Goal: Contribute content: Add original content to the website for others to see

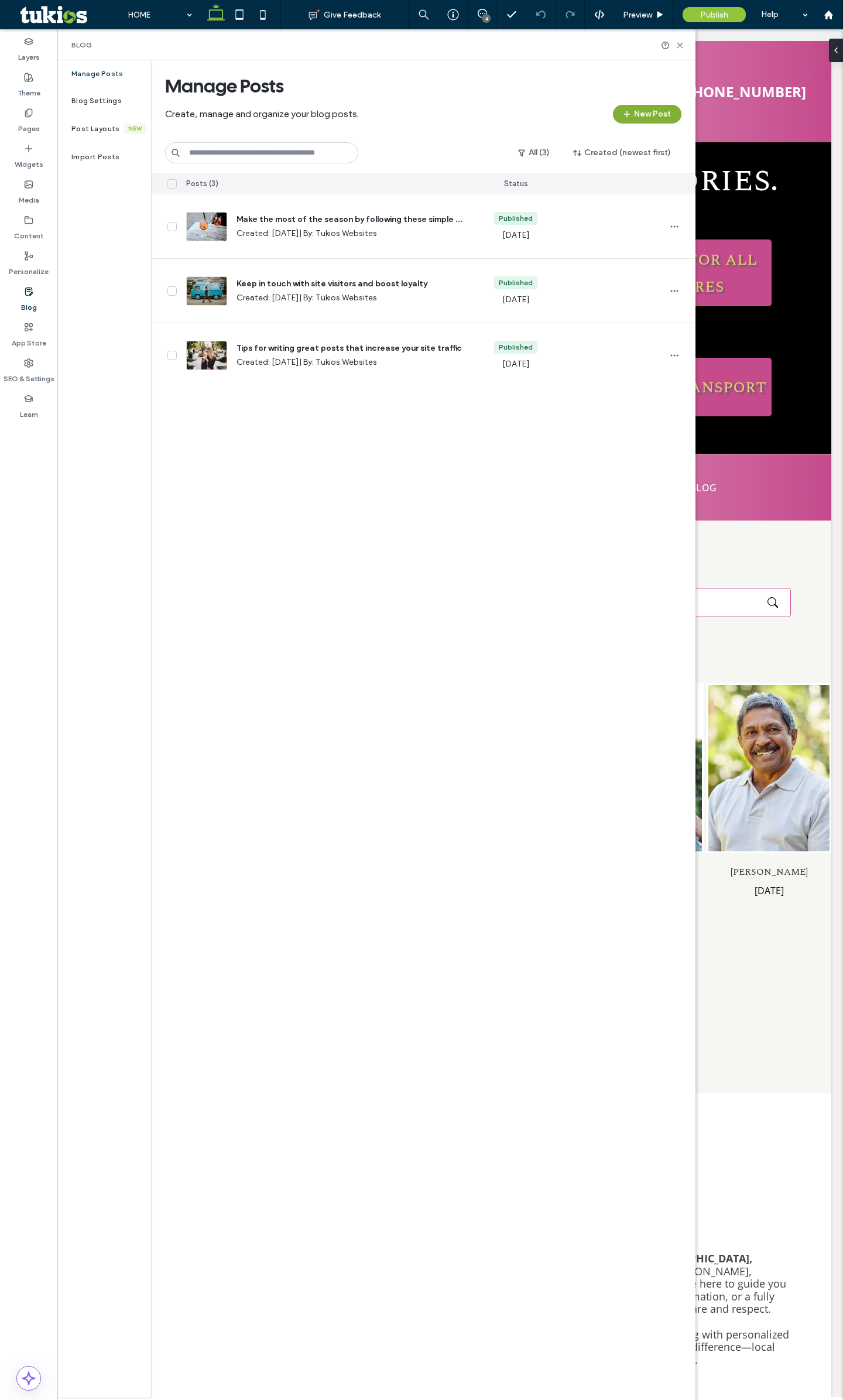
click at [648, 118] on button "New Post" at bounding box center [647, 114] width 69 height 19
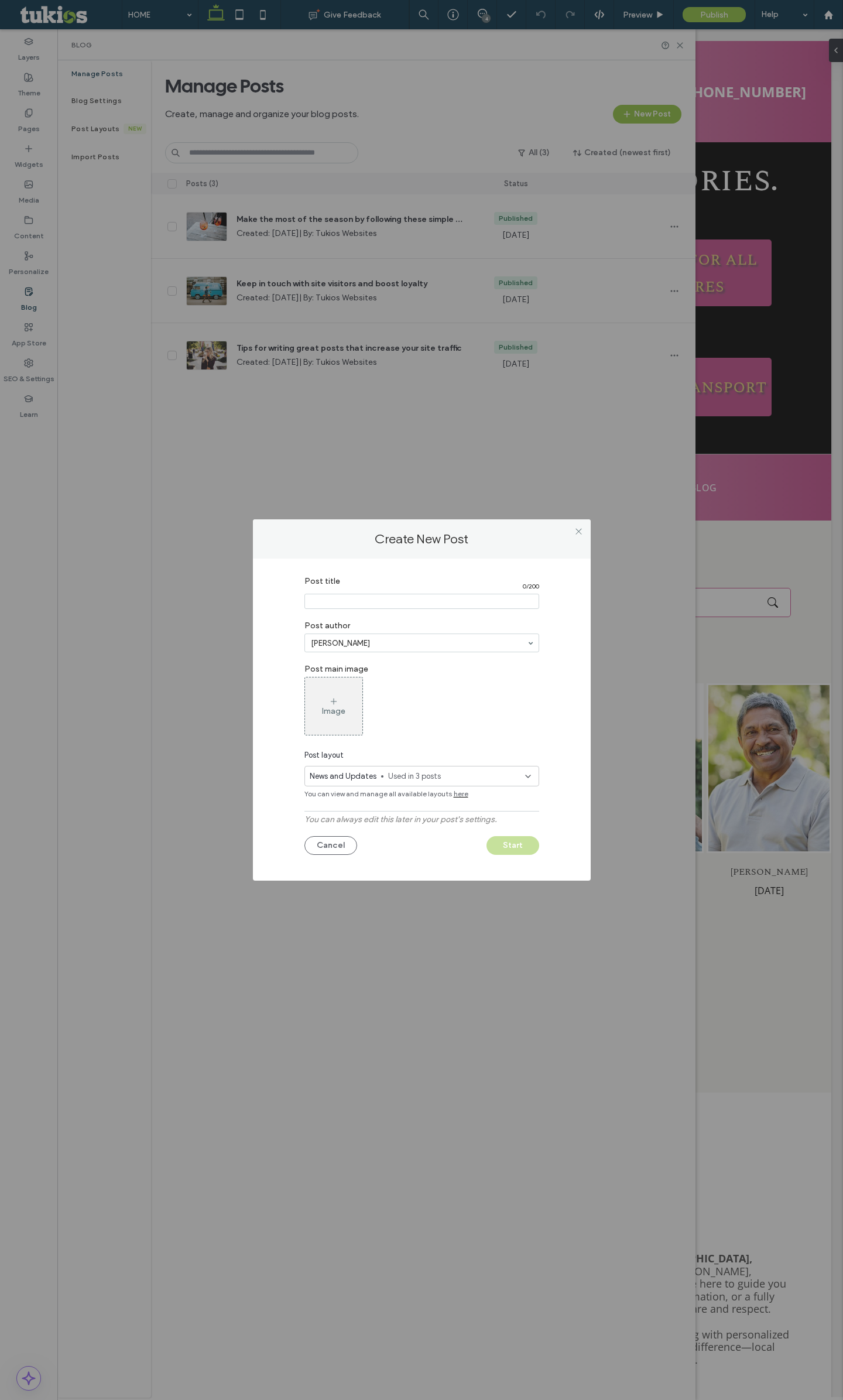
click at [408, 601] on input "Post title" at bounding box center [422, 601] width 234 height 15
paste input "**********"
type input "**********"
drag, startPoint x: 402, startPoint y: 641, endPoint x: 389, endPoint y: 640, distance: 13.0
click at [384, 783] on div "News and Updates Used in 3 posts" at bounding box center [422, 776] width 234 height 21
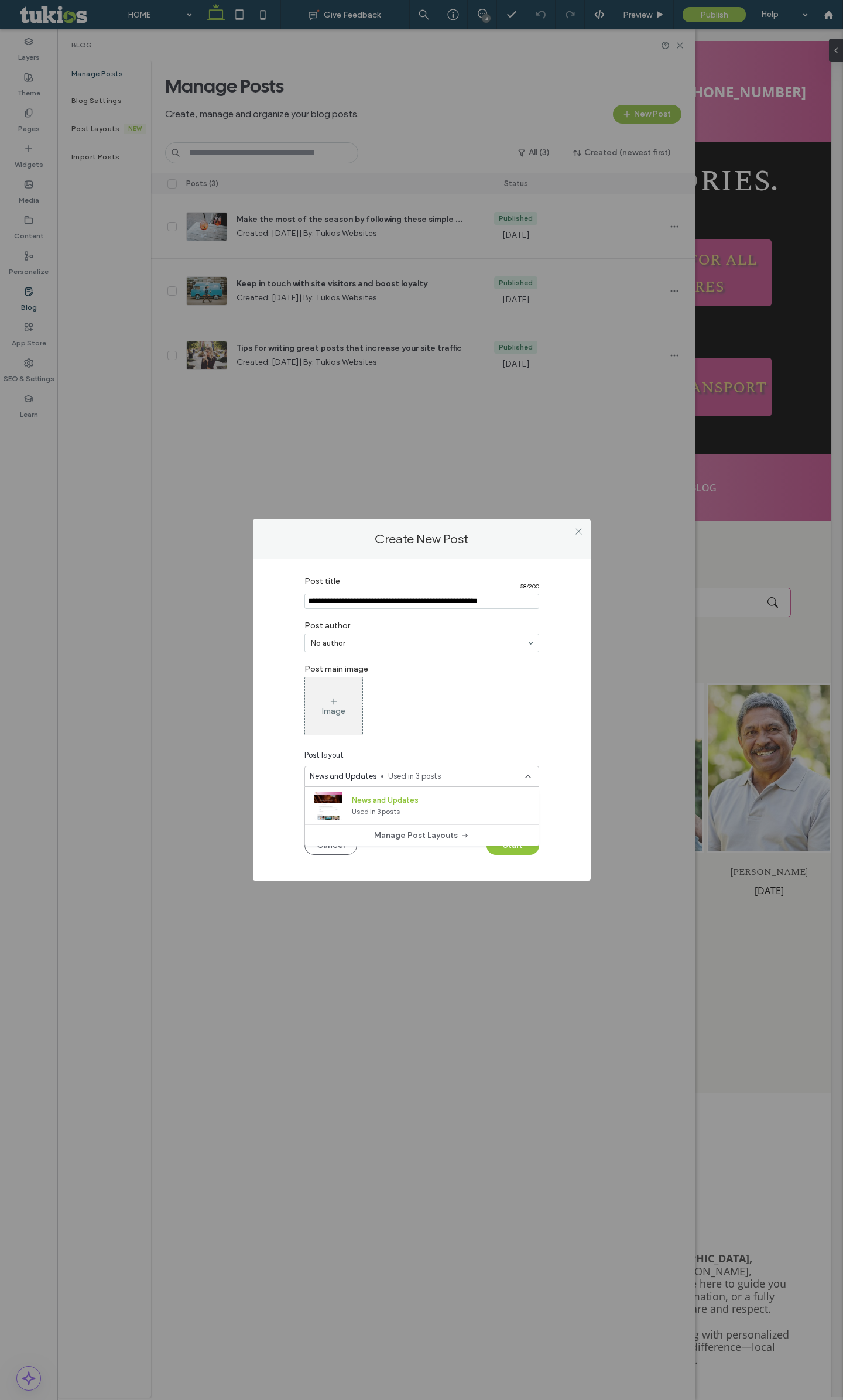
click at [384, 783] on div "News and Updates Used in 3 posts" at bounding box center [422, 776] width 234 height 21
click at [516, 852] on button "Start" at bounding box center [513, 845] width 53 height 19
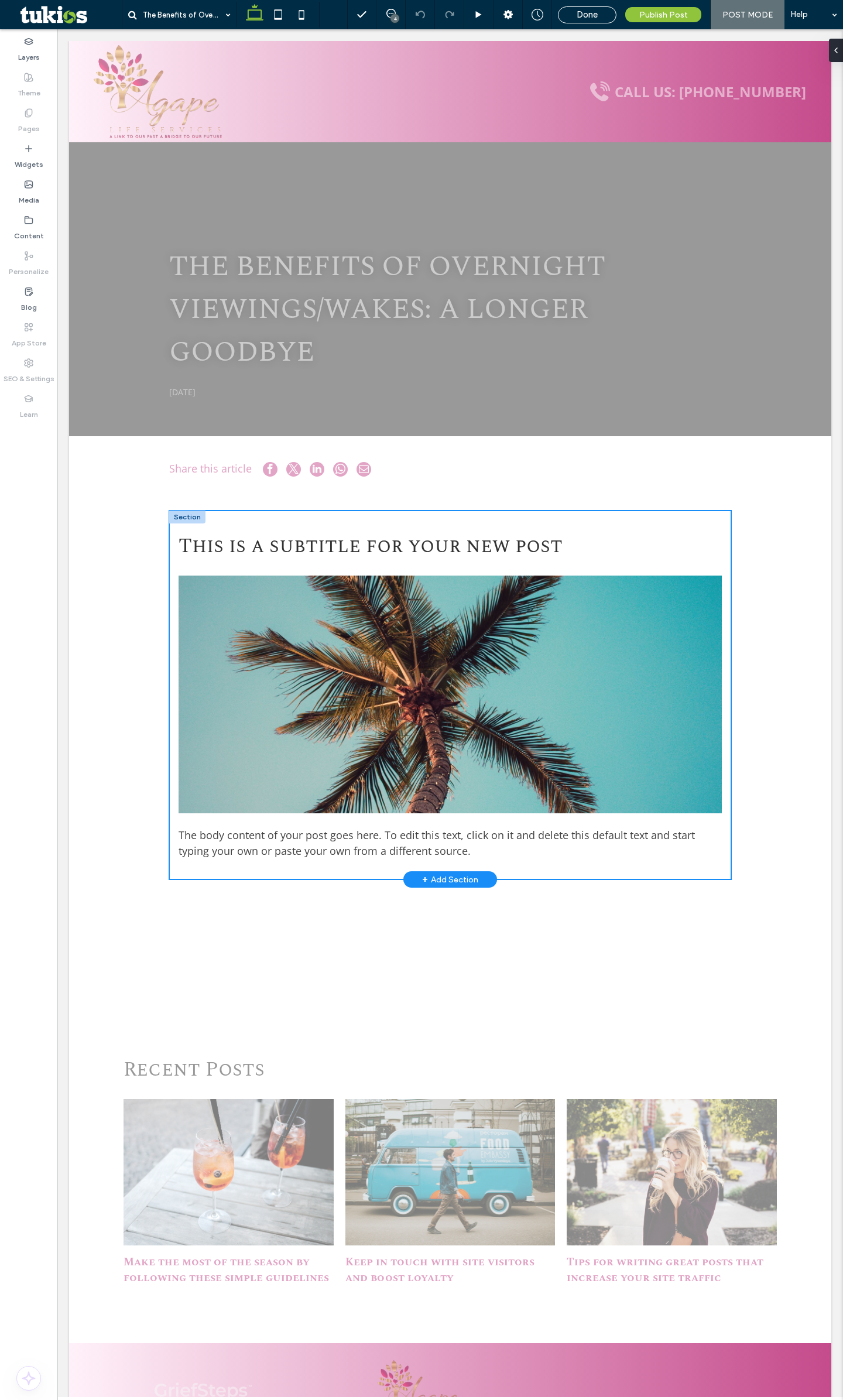
click at [301, 871] on div "This is a subtitle for your new post The body content of your post goes here. T…" at bounding box center [450, 694] width 562 height 369
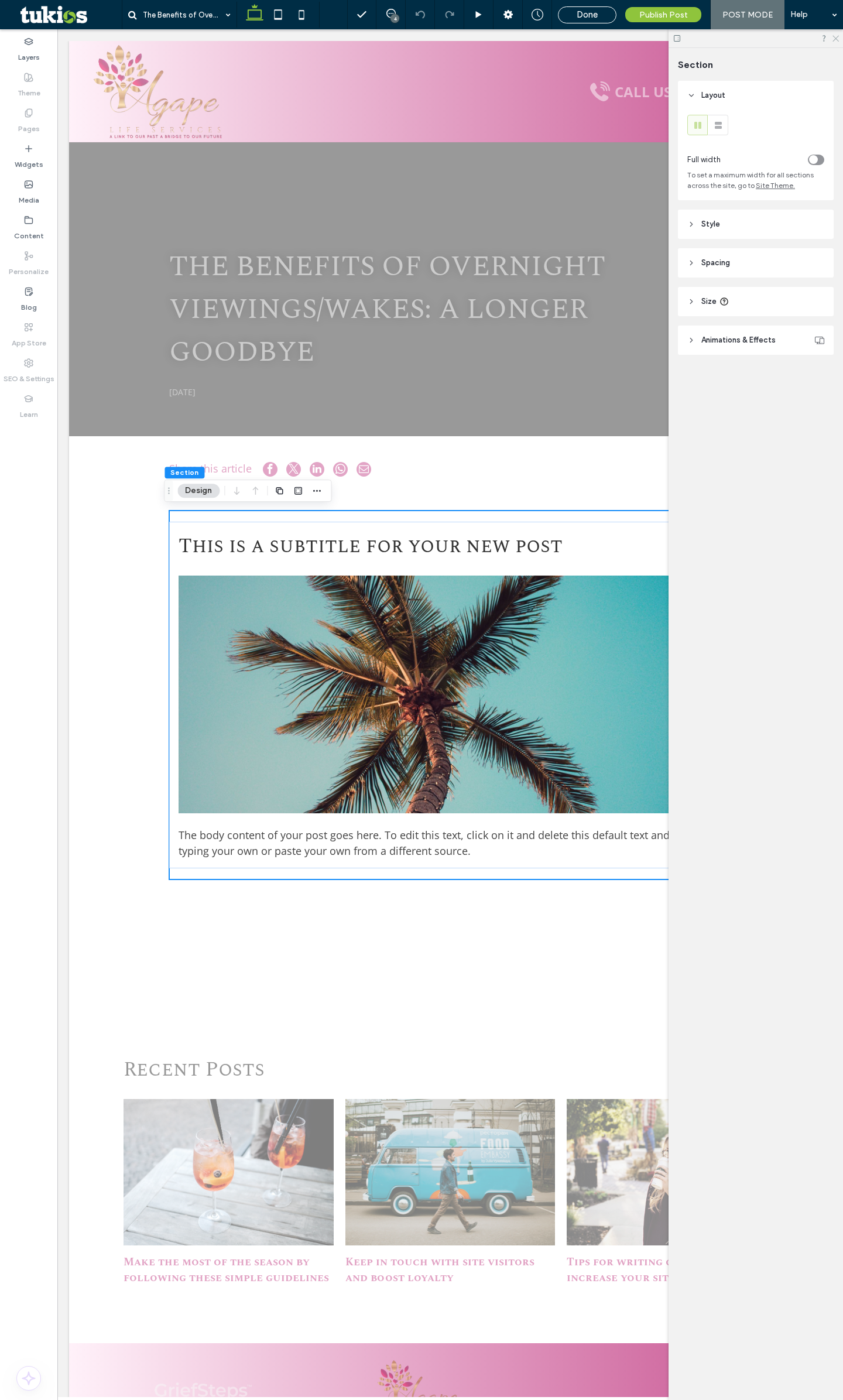
click at [837, 36] on icon at bounding box center [835, 37] width 7 height 7
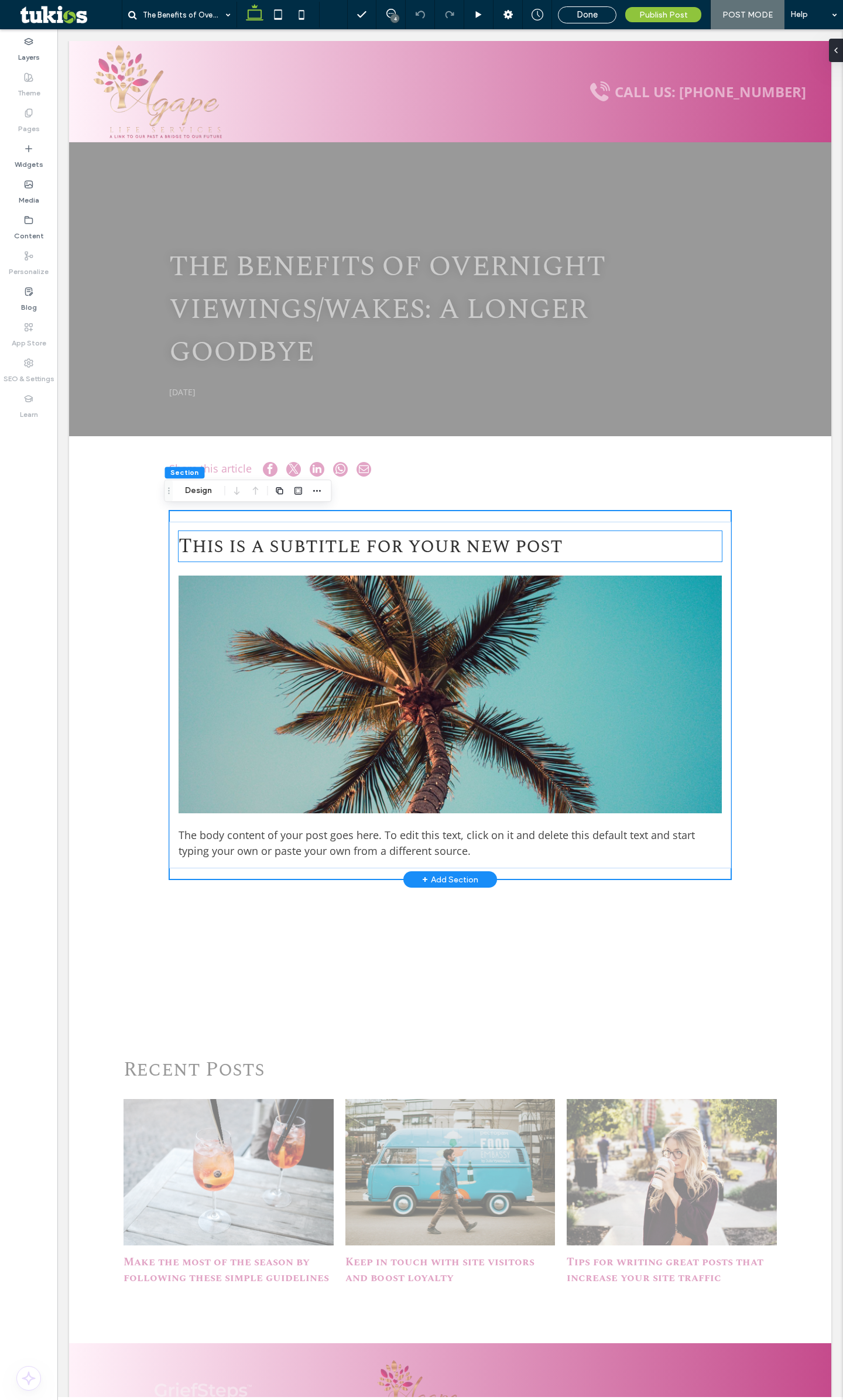
click at [492, 561] on span "This is a subtitle for your new post" at bounding box center [371, 546] width 384 height 31
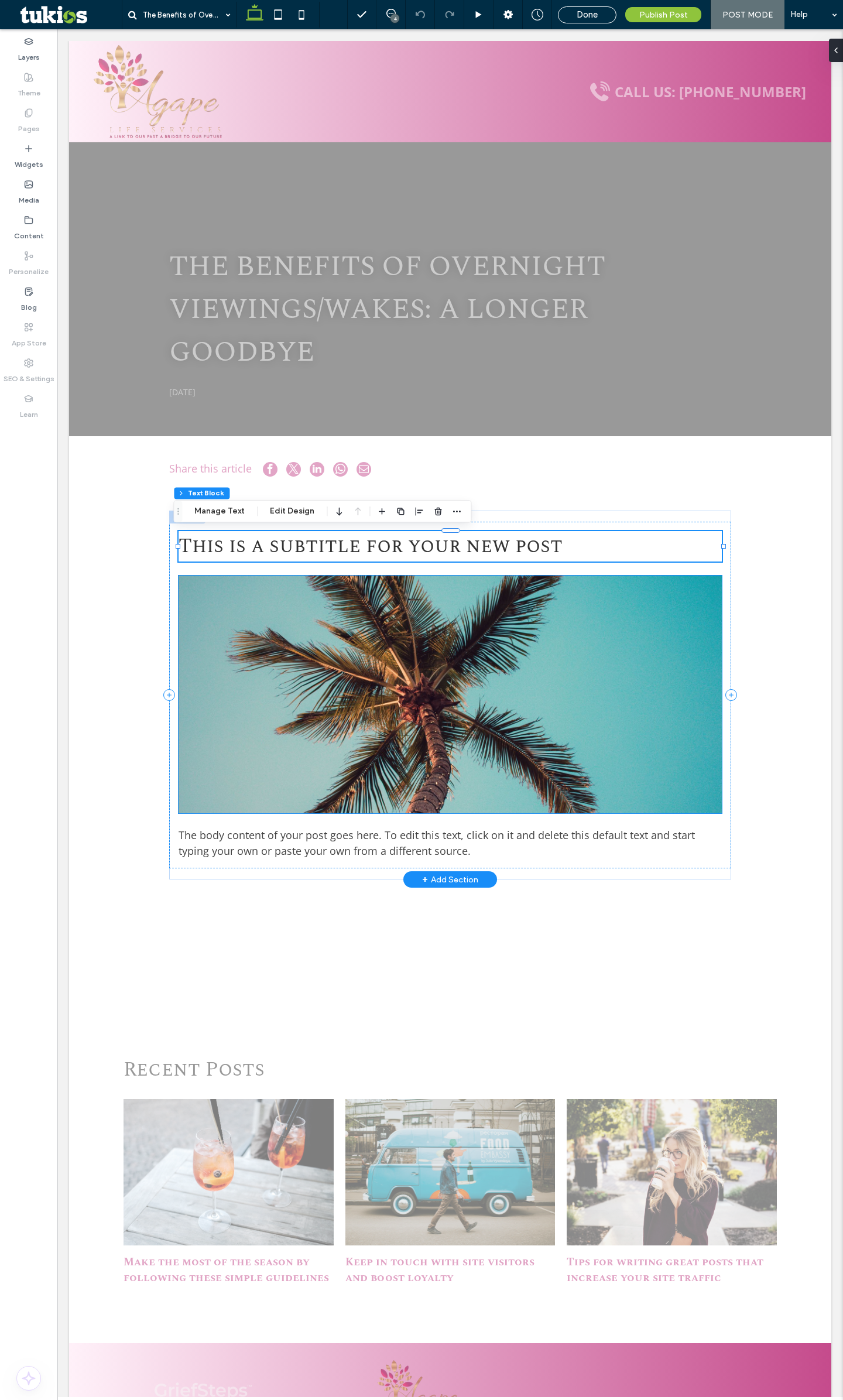
click at [422, 710] on img at bounding box center [450, 694] width 543 height 238
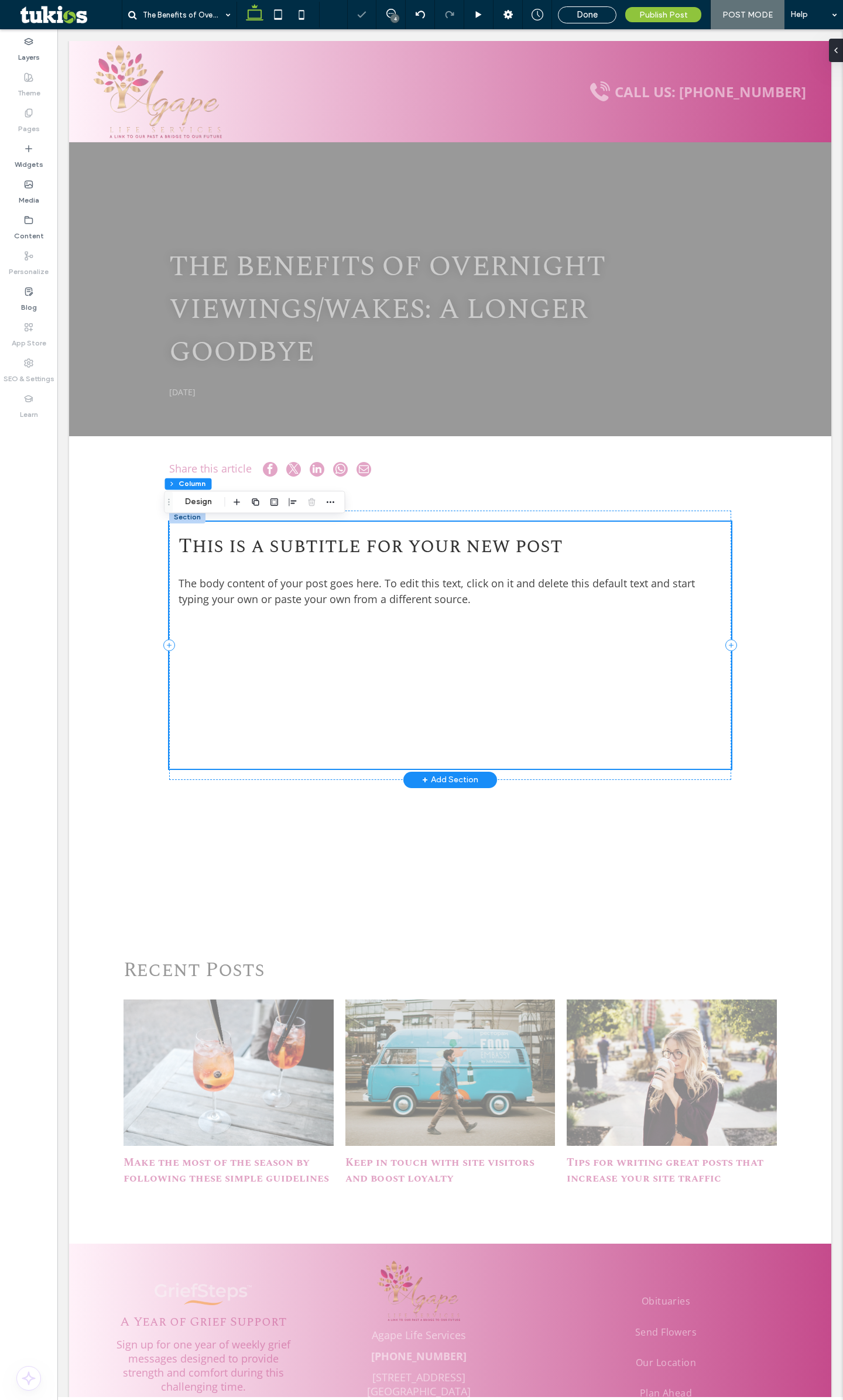
click at [335, 581] on span "The body content of your post goes here. To edit this text, click on it and del…" at bounding box center [436, 591] width 516 height 30
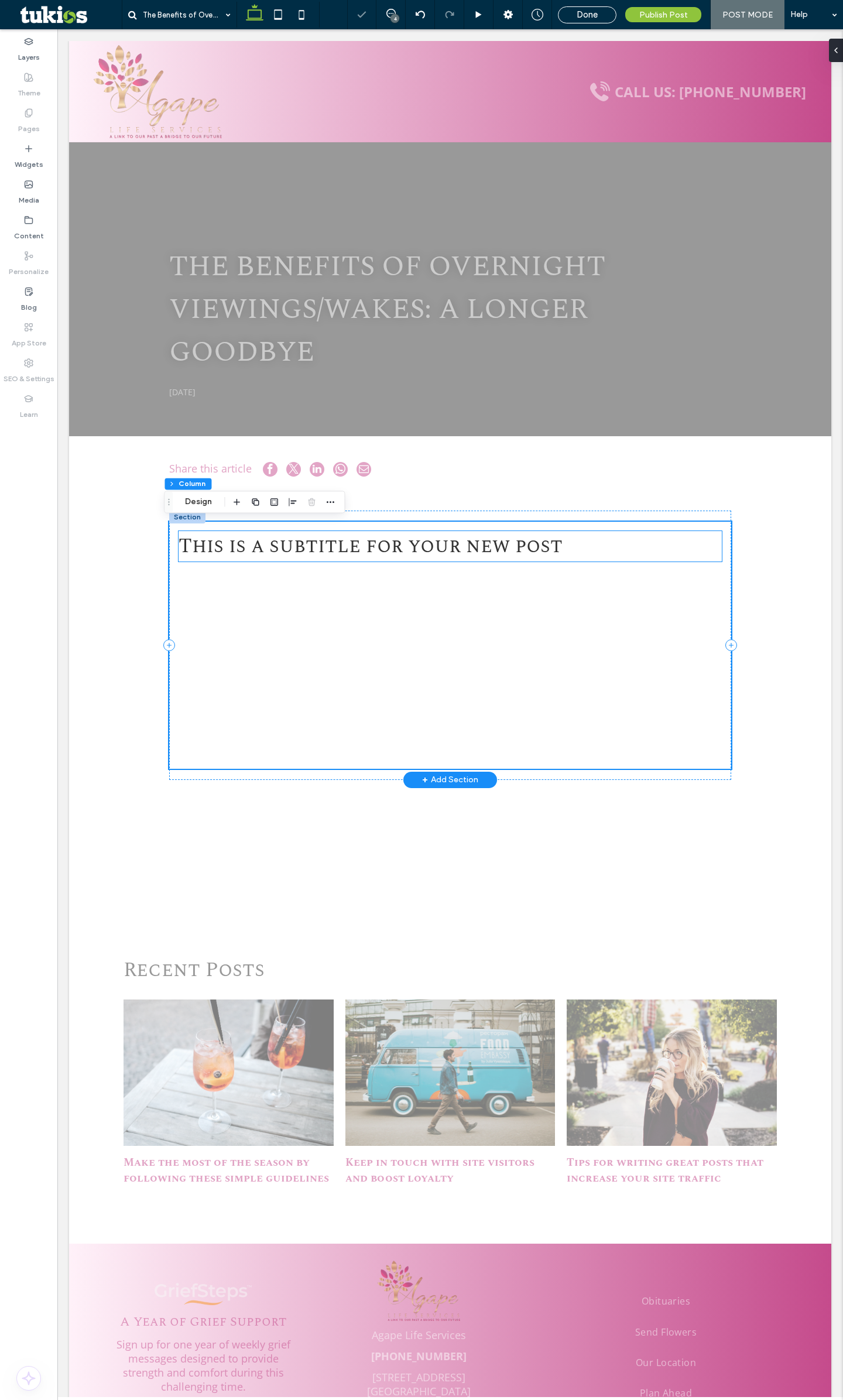
click at [344, 548] on span "This is a subtitle for your new post" at bounding box center [371, 546] width 384 height 31
click at [329, 618] on span at bounding box center [450, 645] width 562 height 247
click at [342, 614] on span at bounding box center [450, 645] width 562 height 247
click at [496, 634] on span at bounding box center [450, 645] width 562 height 247
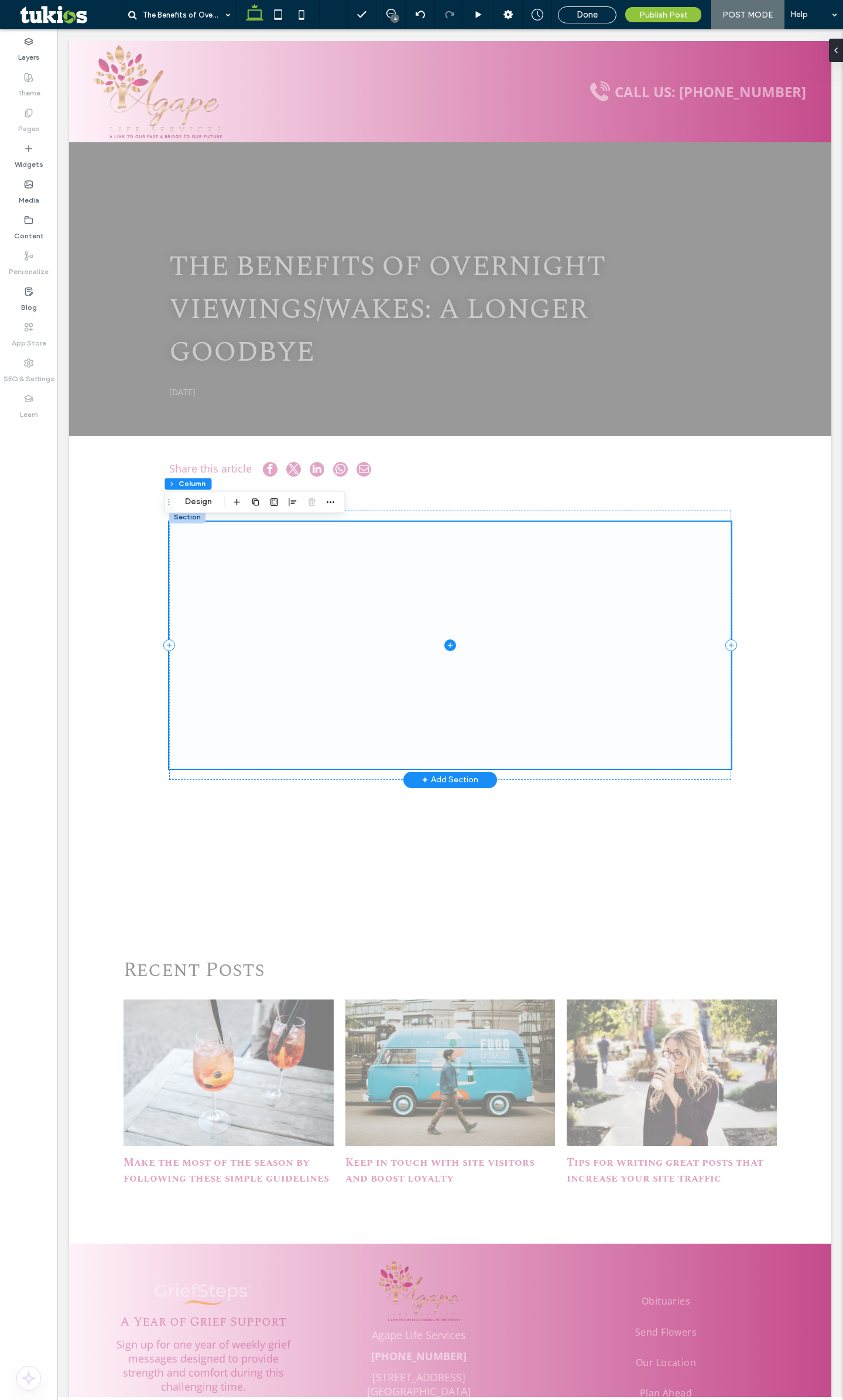
click at [450, 648] on icon at bounding box center [450, 645] width 12 height 12
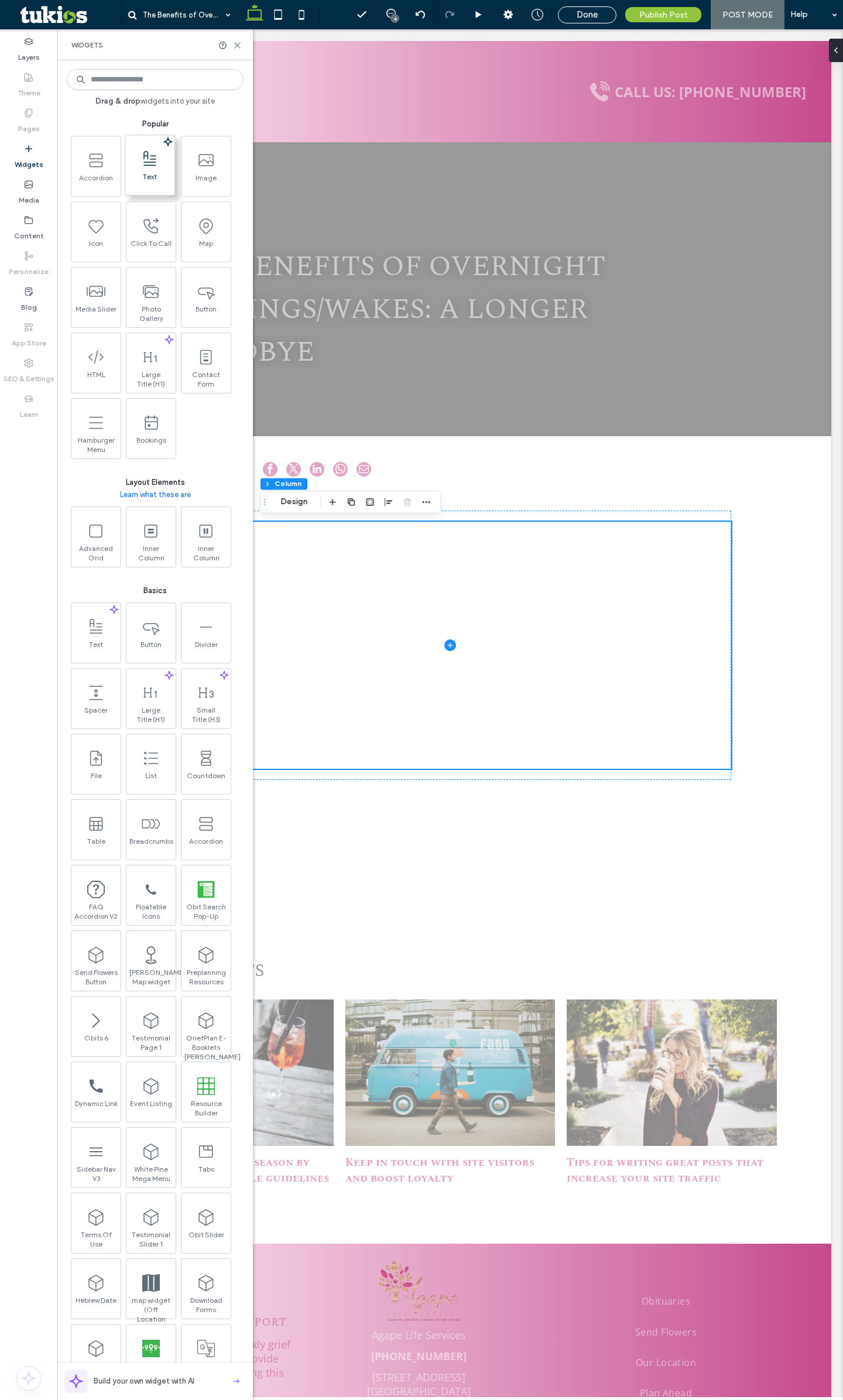
click at [142, 181] on span "Text" at bounding box center [149, 181] width 49 height 17
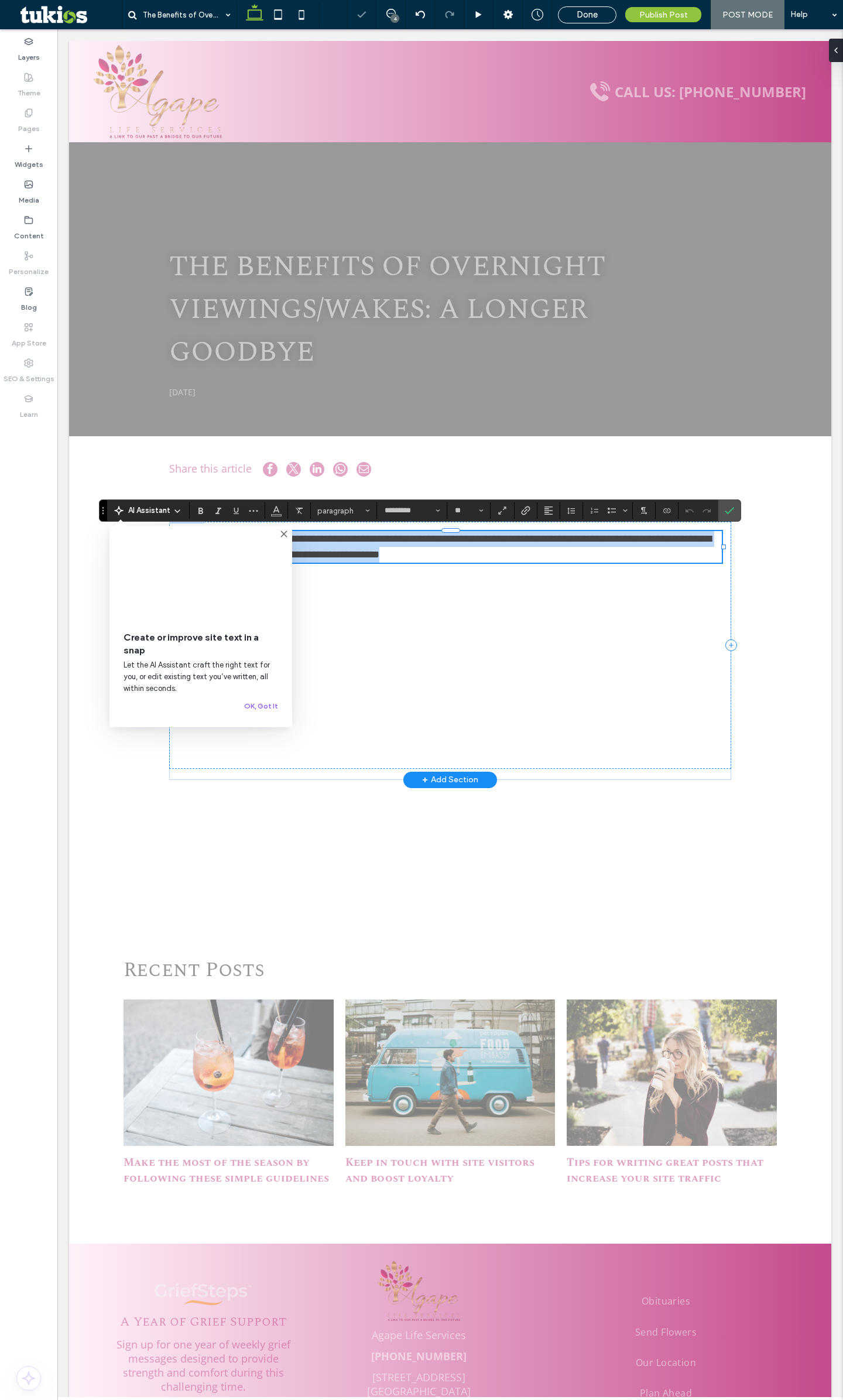
click at [390, 550] on span "**********" at bounding box center [445, 547] width 532 height 27
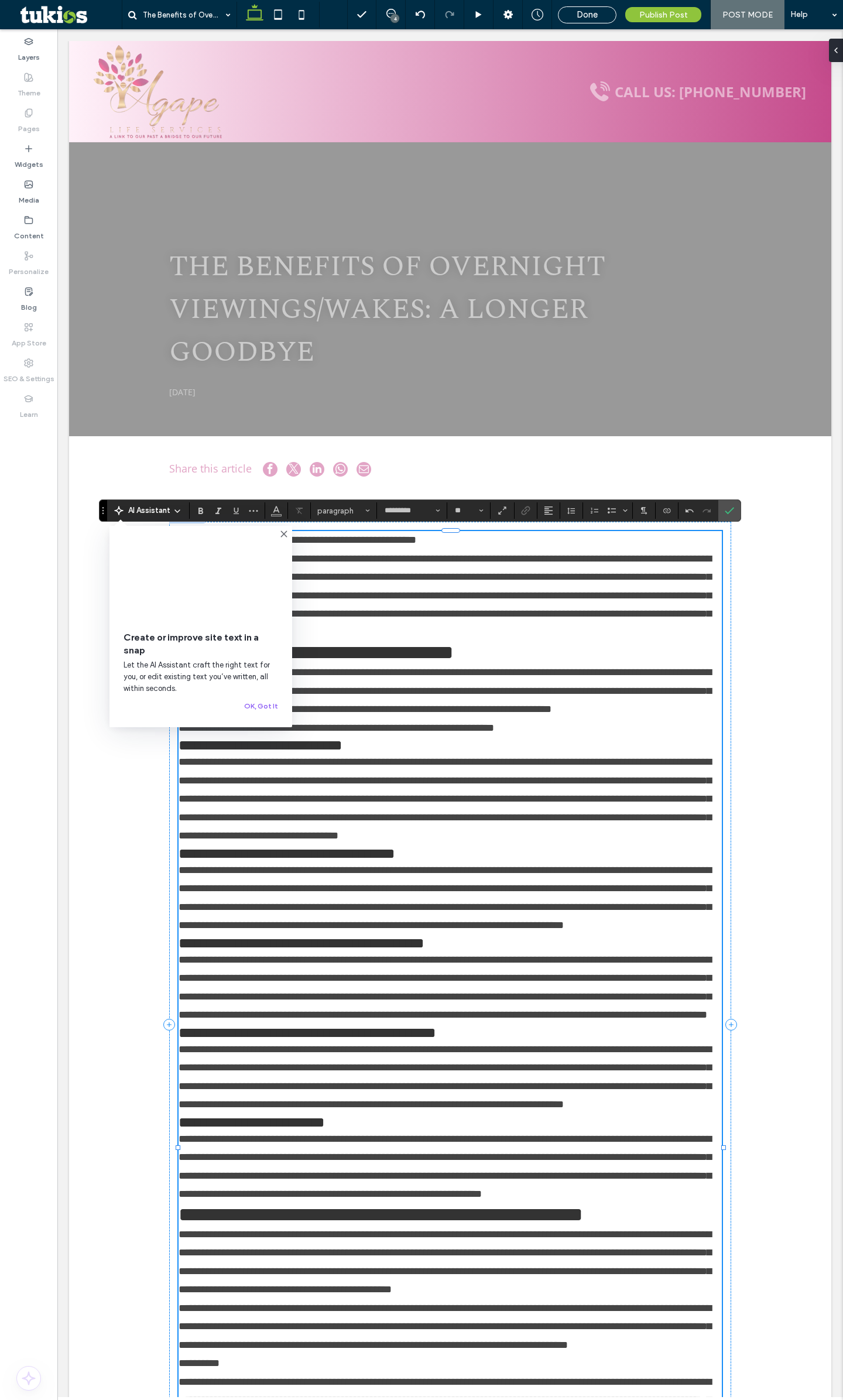
click at [817, 562] on div "**********" at bounding box center [450, 1073] width 762 height 1861
click at [271, 710] on button "OK, Got It" at bounding box center [261, 706] width 34 height 14
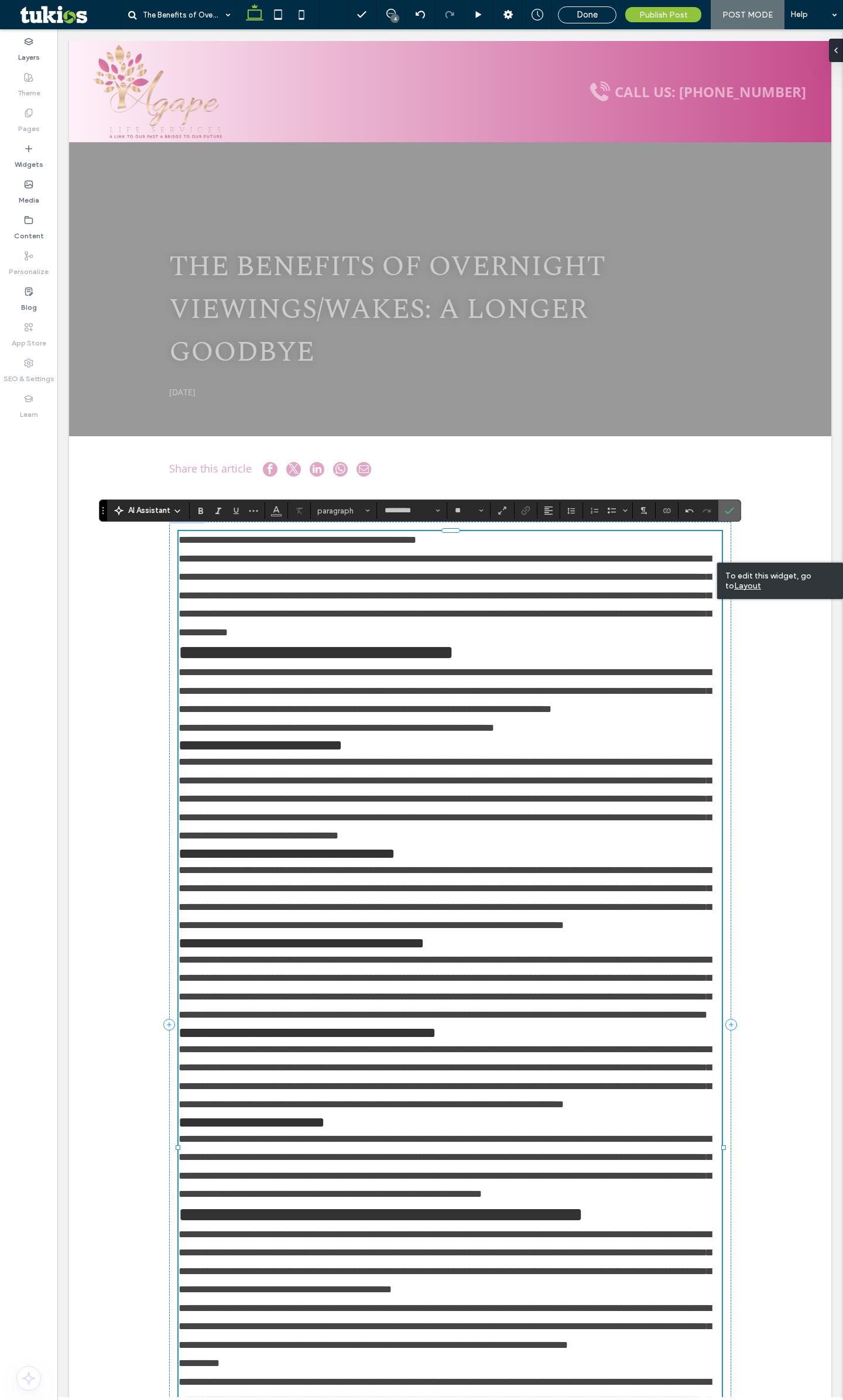
click at [730, 511] on use "Confirm" at bounding box center [729, 511] width 9 height 7
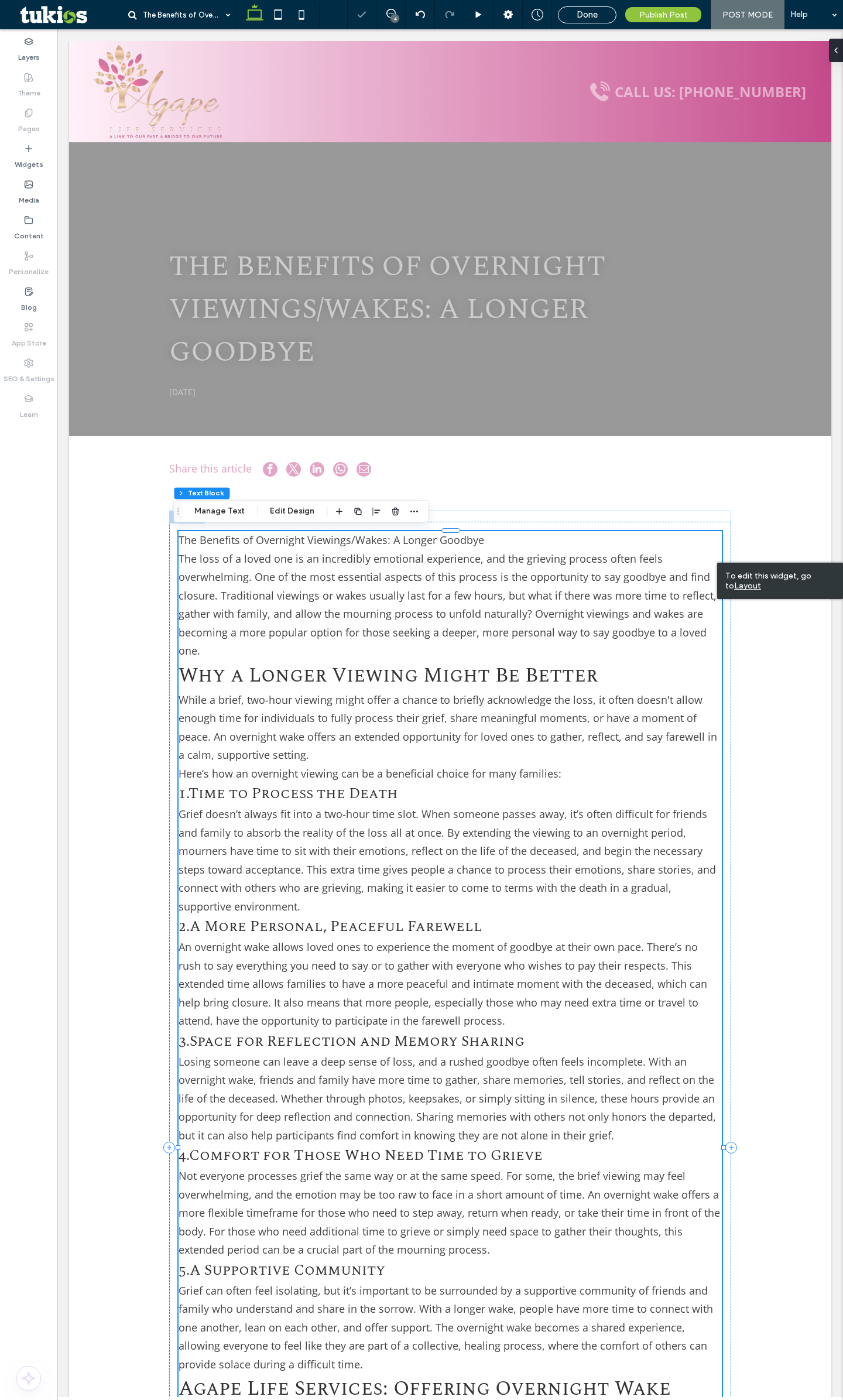
click at [277, 726] on p "While a brief, two-hour viewing might offer a chance to briefly acknowledge the…" at bounding box center [450, 727] width 543 height 74
click at [142, 711] on div "The Benefits of Overnight Viewings/Wakes: A Longer Goodbye [DATE] Section + Add…" at bounding box center [450, 1195] width 762 height 2106
click at [273, 332] on h1 "The Benefits of Overnight Viewings/Wakes: A Longer Goodbye" at bounding box center [450, 309] width 562 height 128
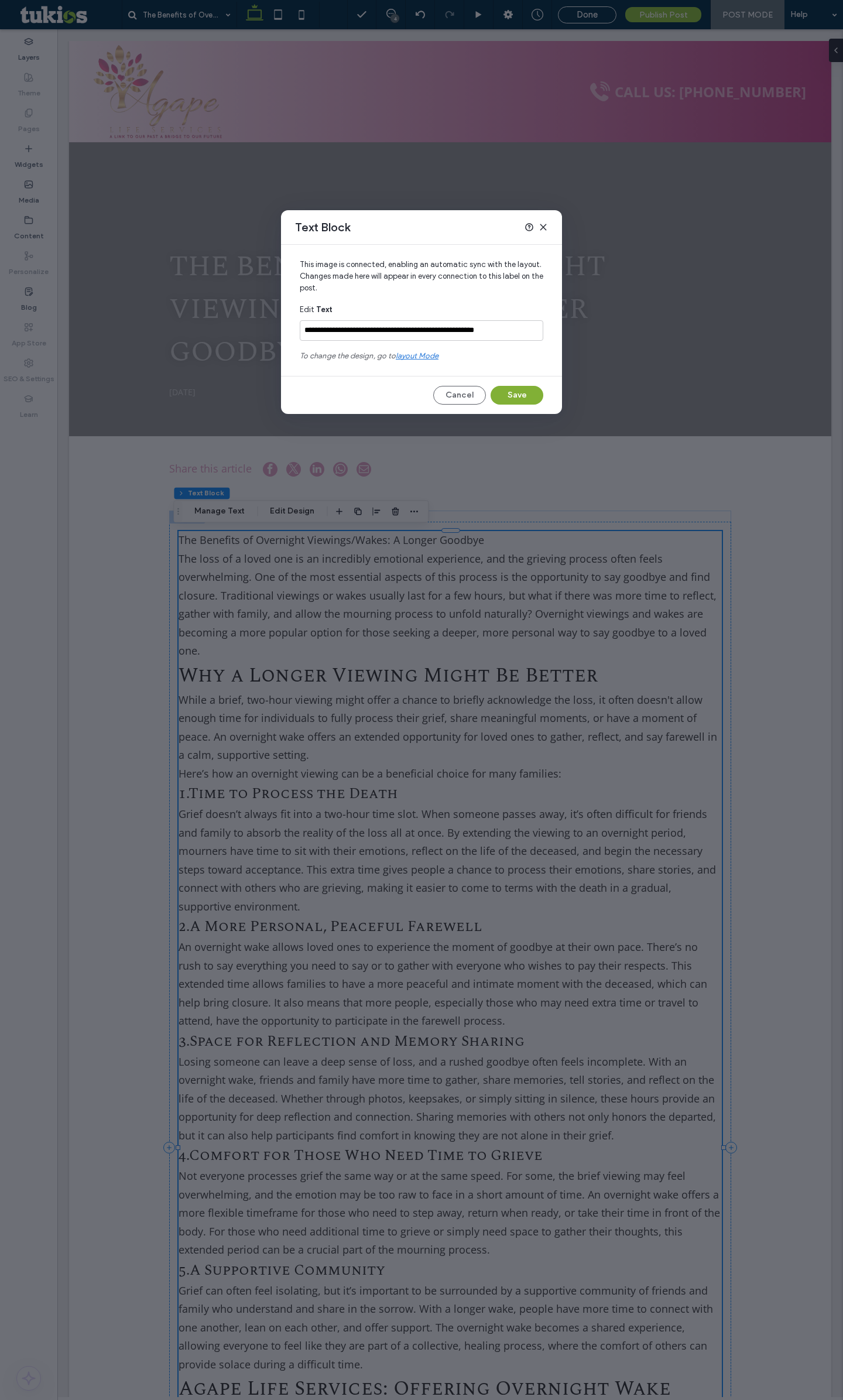
click at [515, 396] on button "Save" at bounding box center [517, 395] width 53 height 19
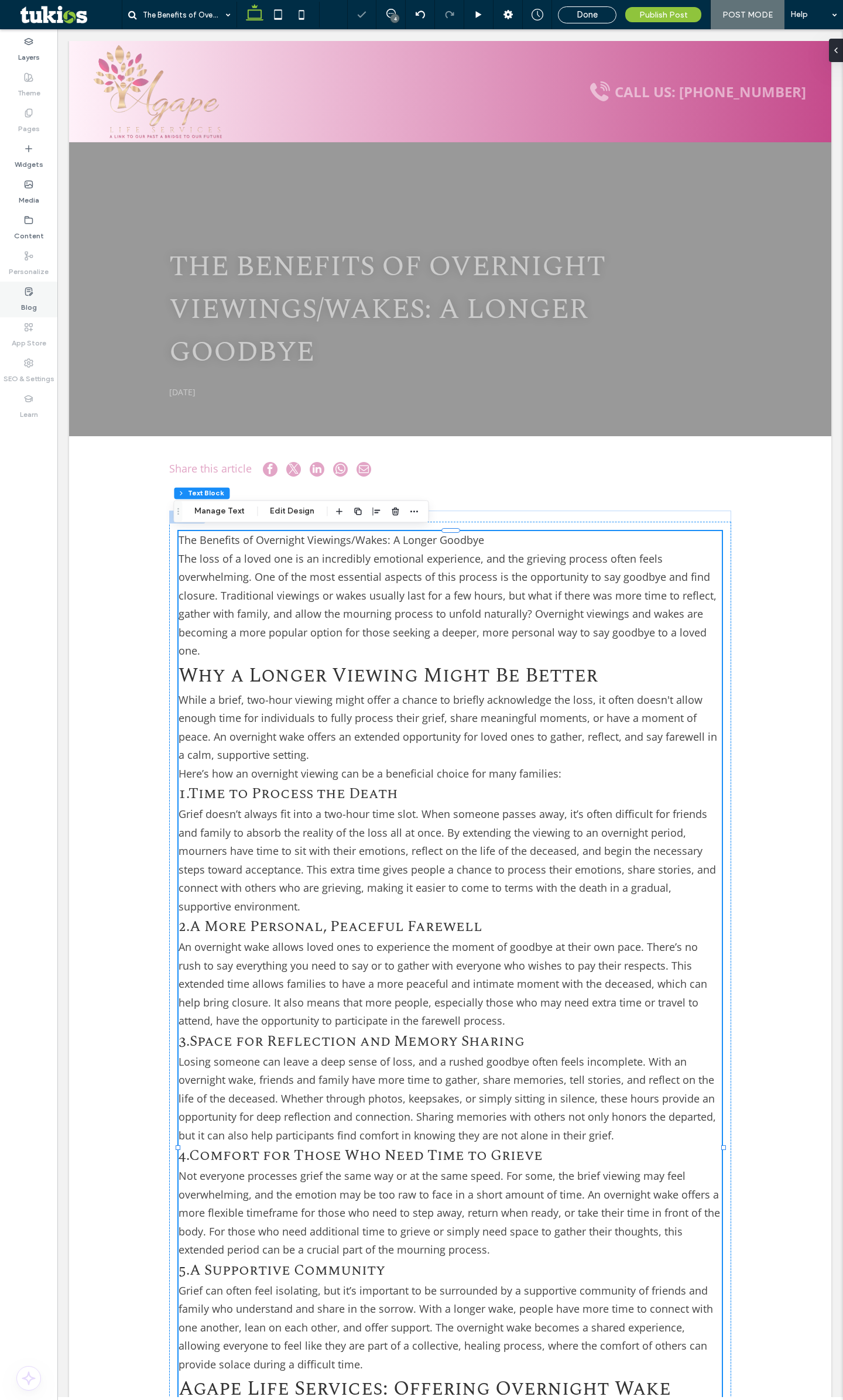
click at [29, 295] on use at bounding box center [28, 291] width 7 height 7
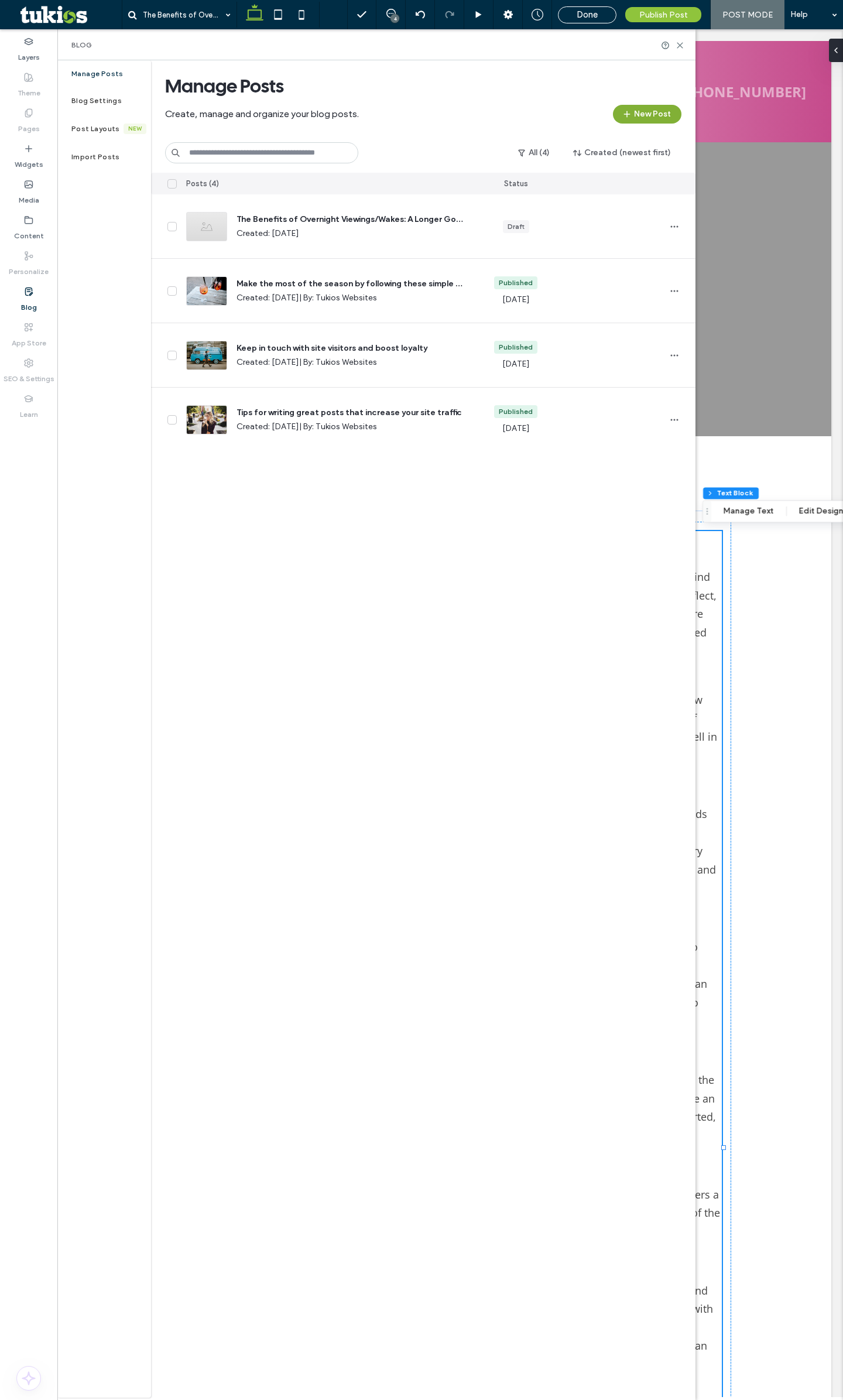
click at [631, 112] on icon "button" at bounding box center [626, 113] width 9 height 9
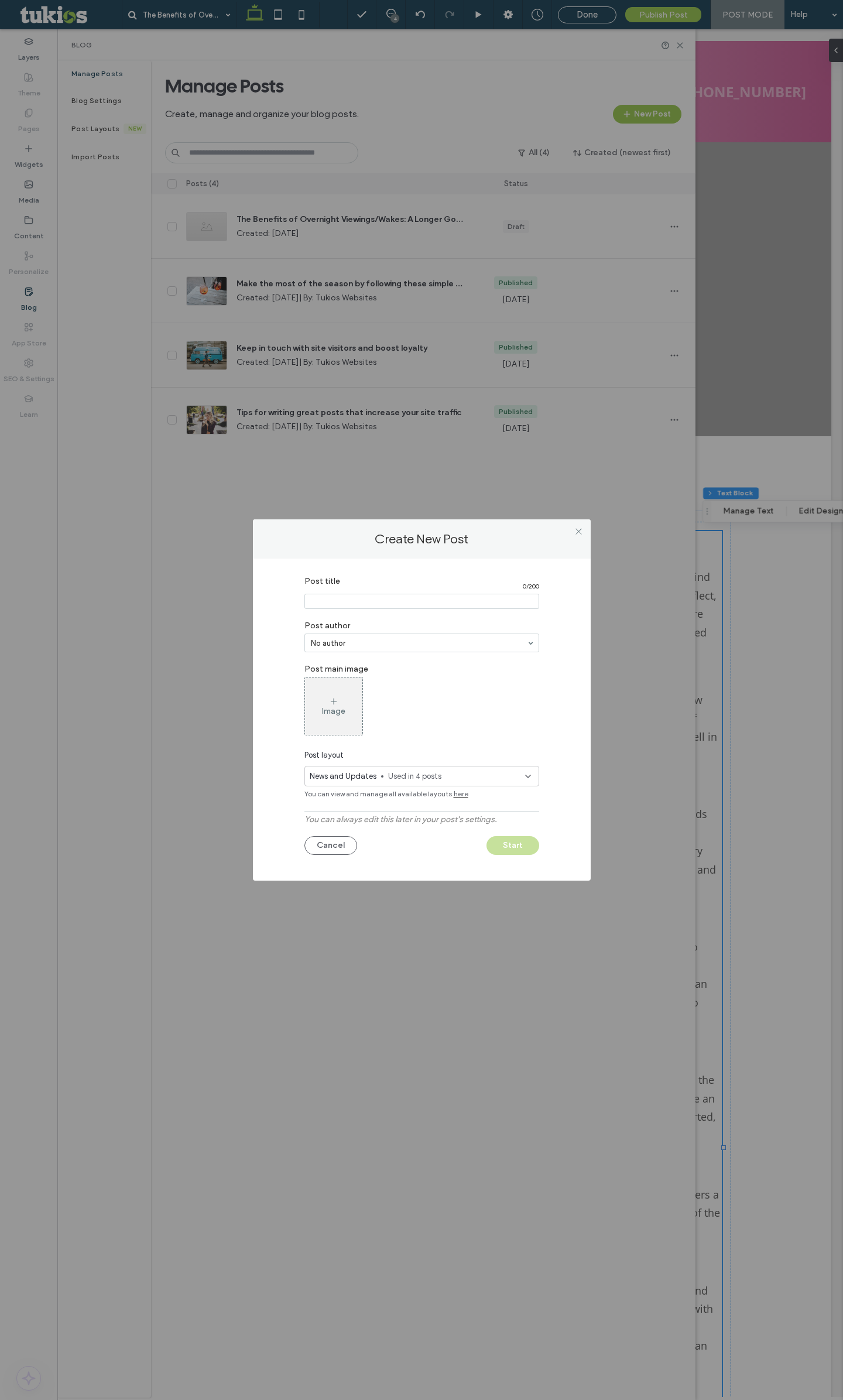
click at [343, 601] on input "Post title" at bounding box center [422, 601] width 234 height 15
paste input "**********"
type input "**********"
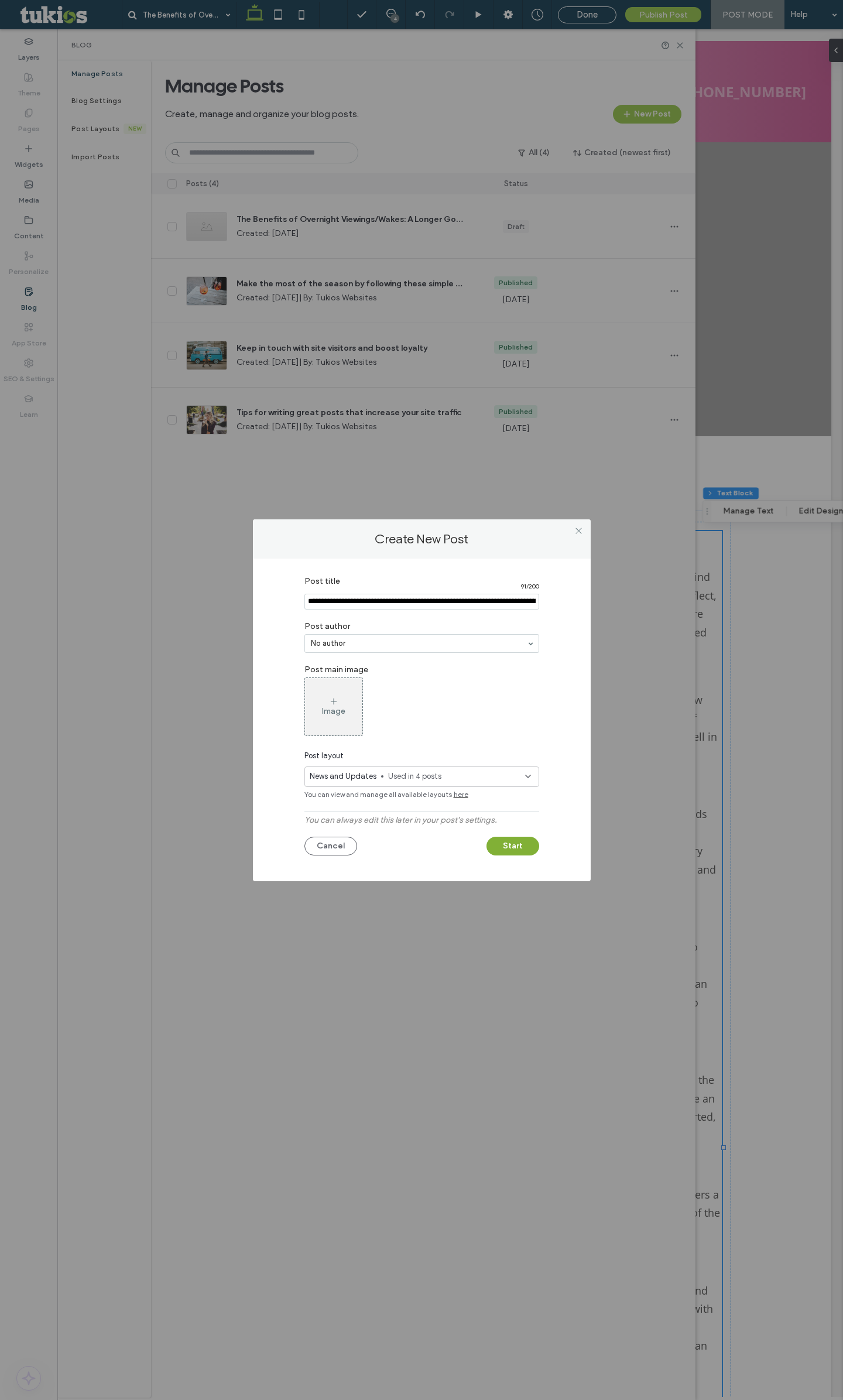
click at [503, 841] on button "Start" at bounding box center [513, 846] width 53 height 19
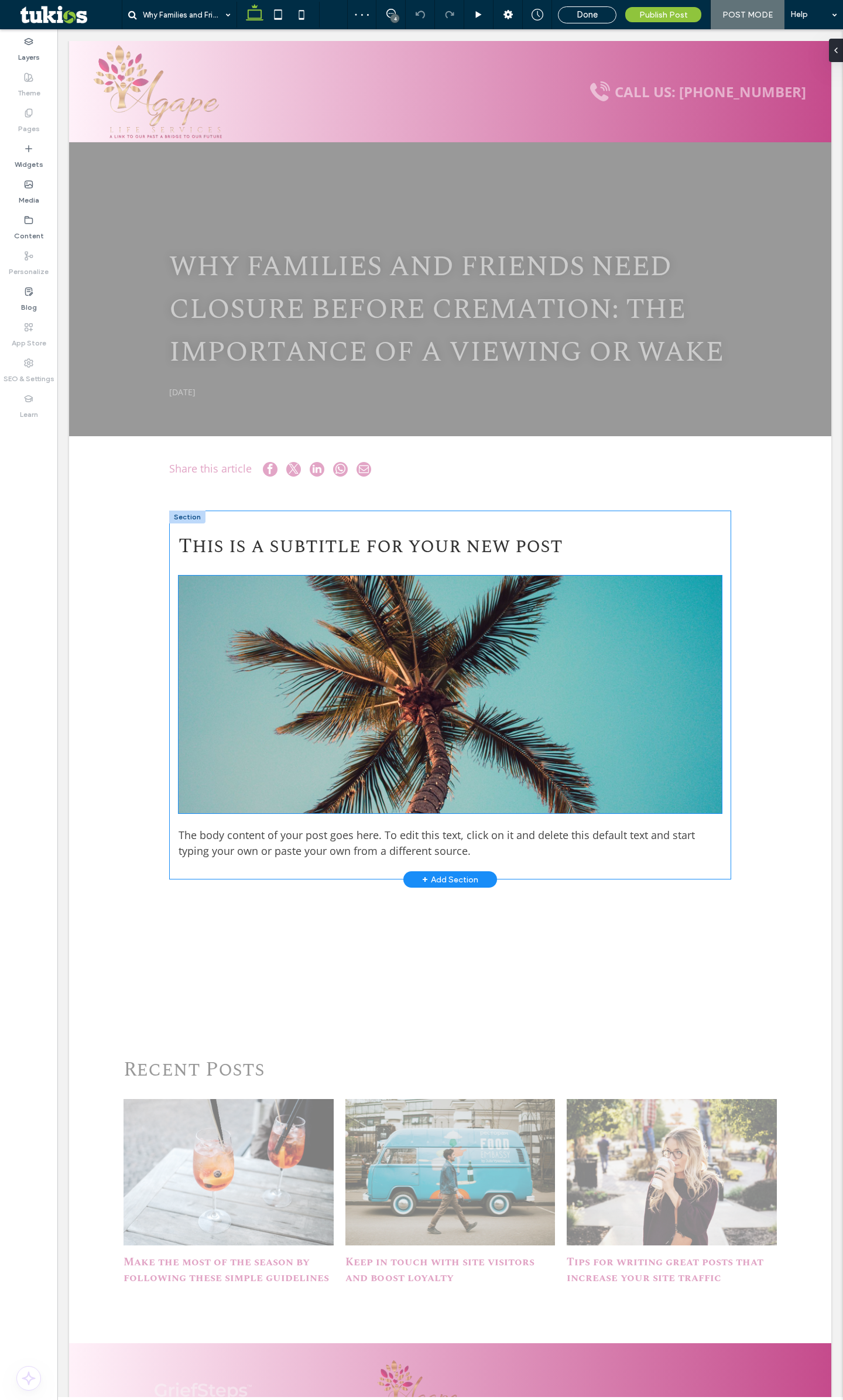
click at [359, 723] on img at bounding box center [450, 694] width 543 height 238
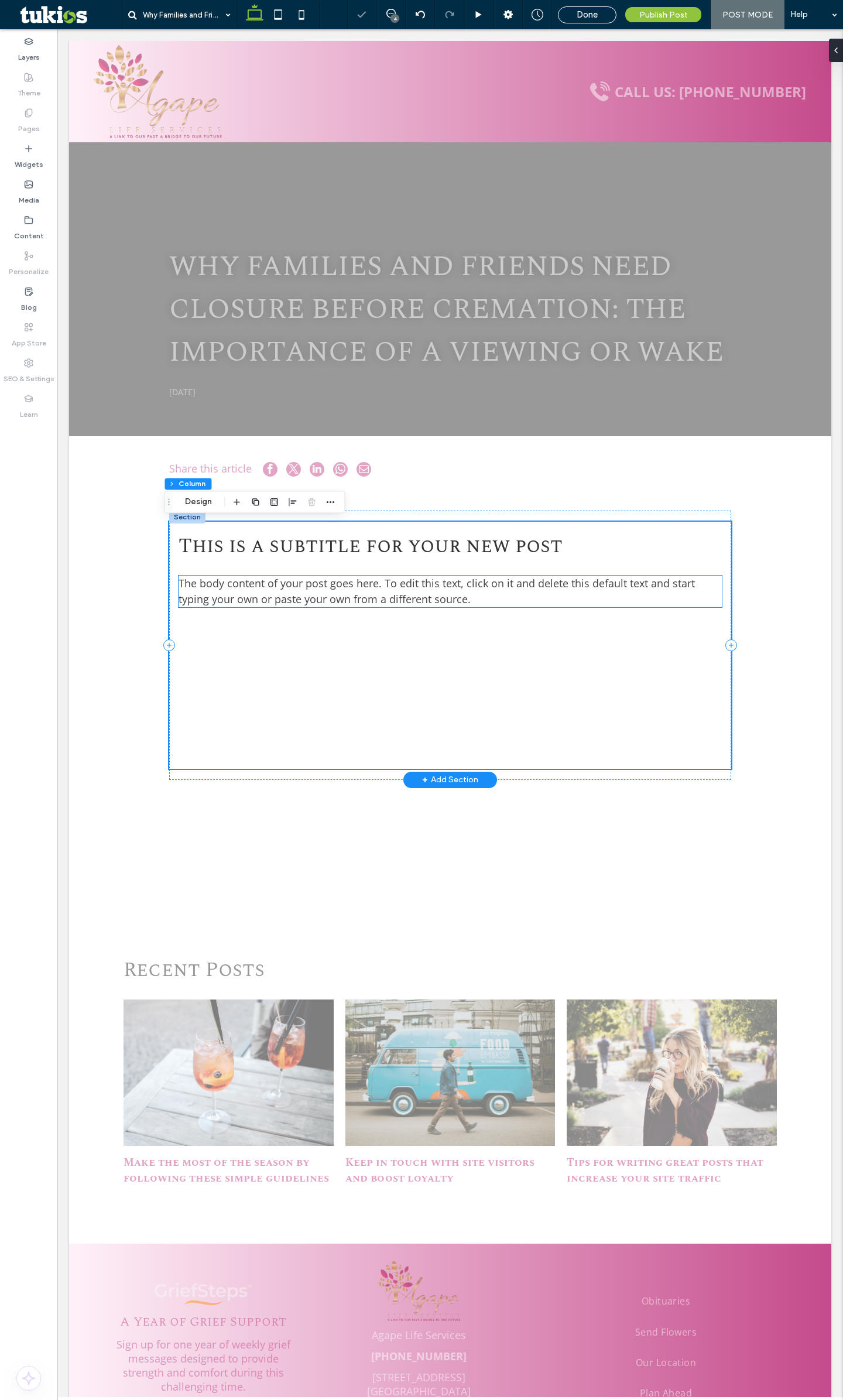
click at [325, 602] on span "The body content of your post goes here. To edit this text, click on it and del…" at bounding box center [436, 591] width 516 height 30
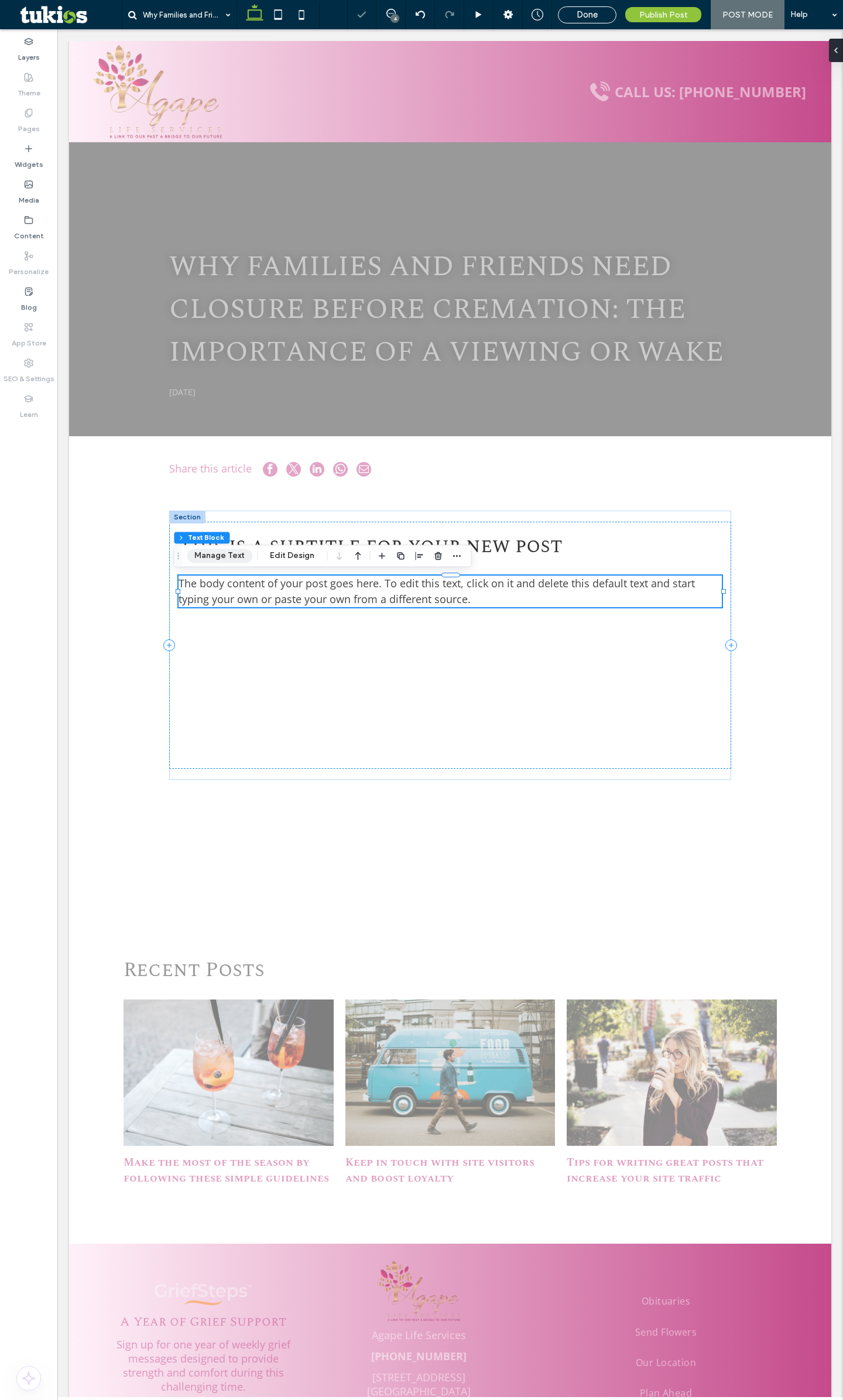
click at [227, 562] on button "Manage Text" at bounding box center [219, 555] width 65 height 14
type input "*********"
type input "**"
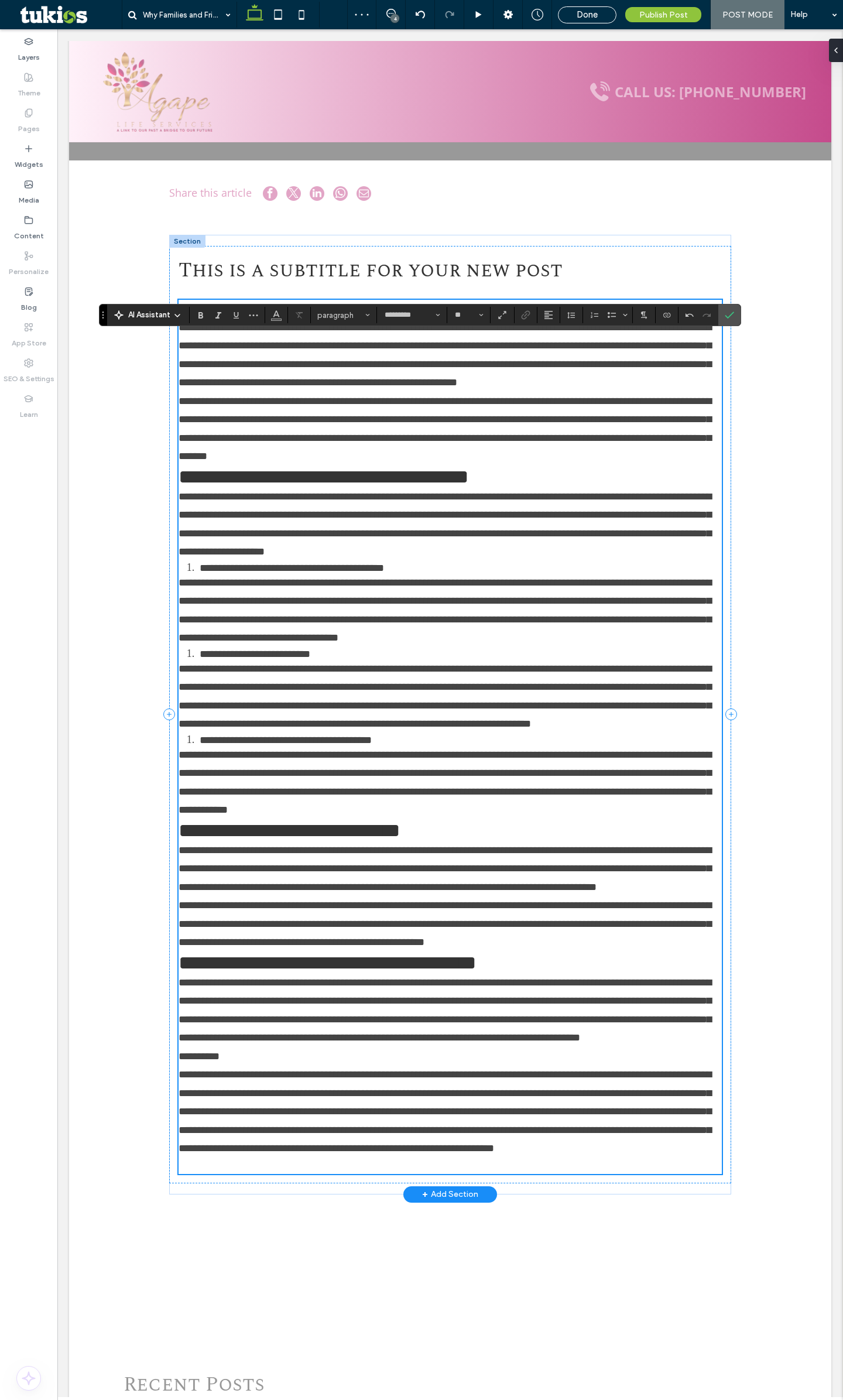
scroll to position [90, 0]
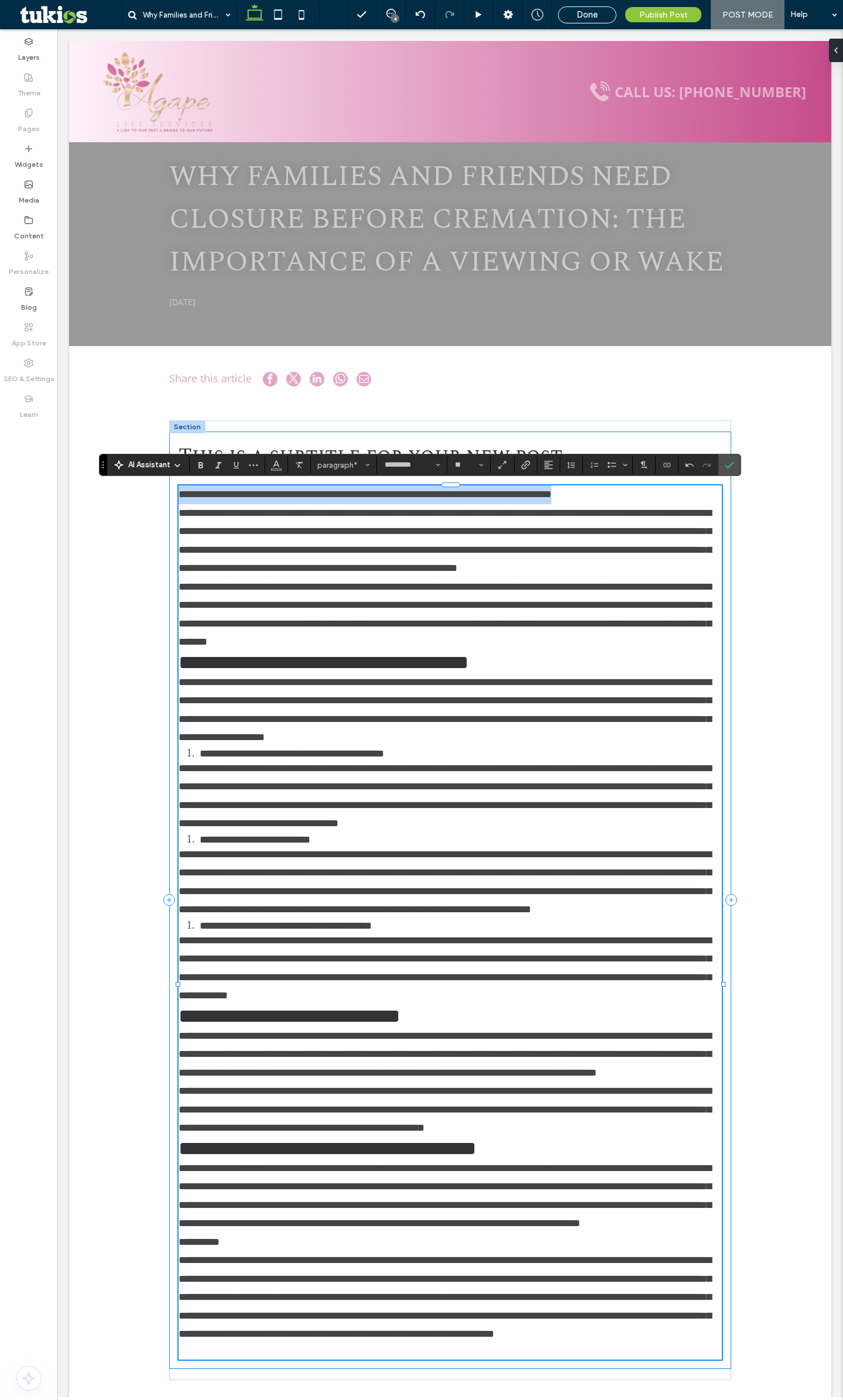
drag, startPoint x: 648, startPoint y: 492, endPoint x: 165, endPoint y: 499, distance: 483.1
click at [169, 500] on div "**********" at bounding box center [450, 900] width 562 height 938
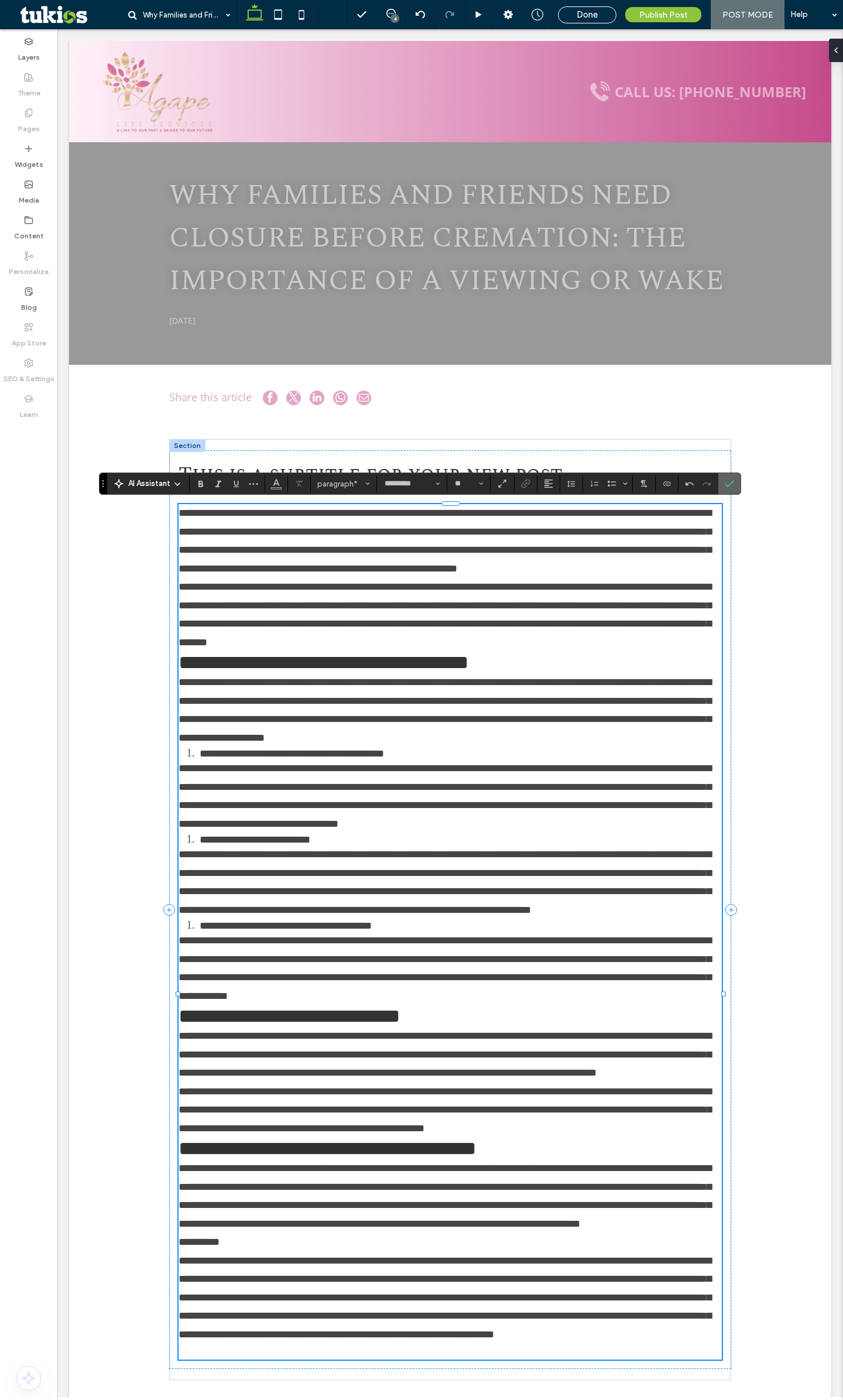
click at [732, 485] on icon "Confirm" at bounding box center [729, 483] width 9 height 9
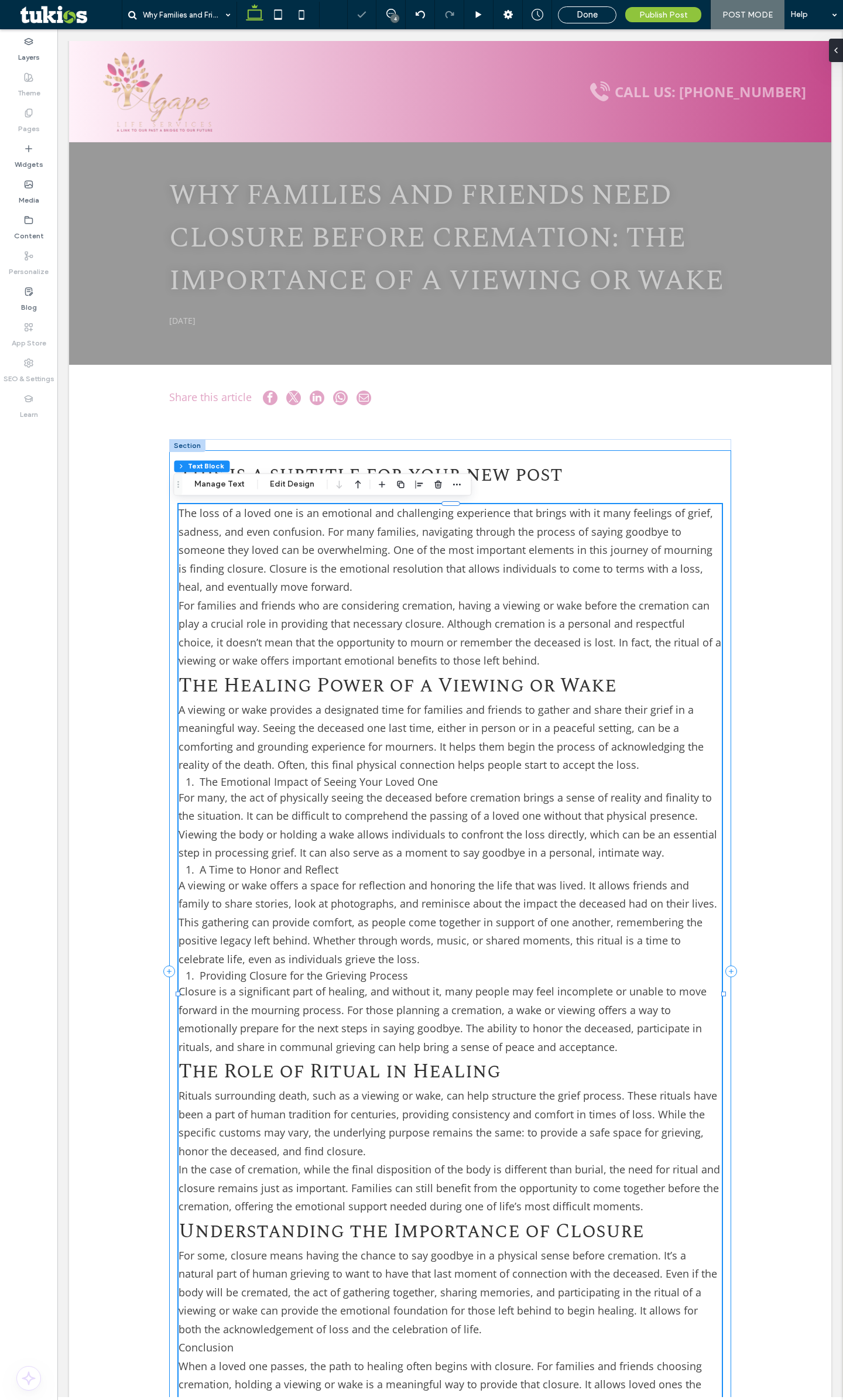
click at [556, 471] on h3 "This is a subtitle for your new post" at bounding box center [450, 475] width 543 height 31
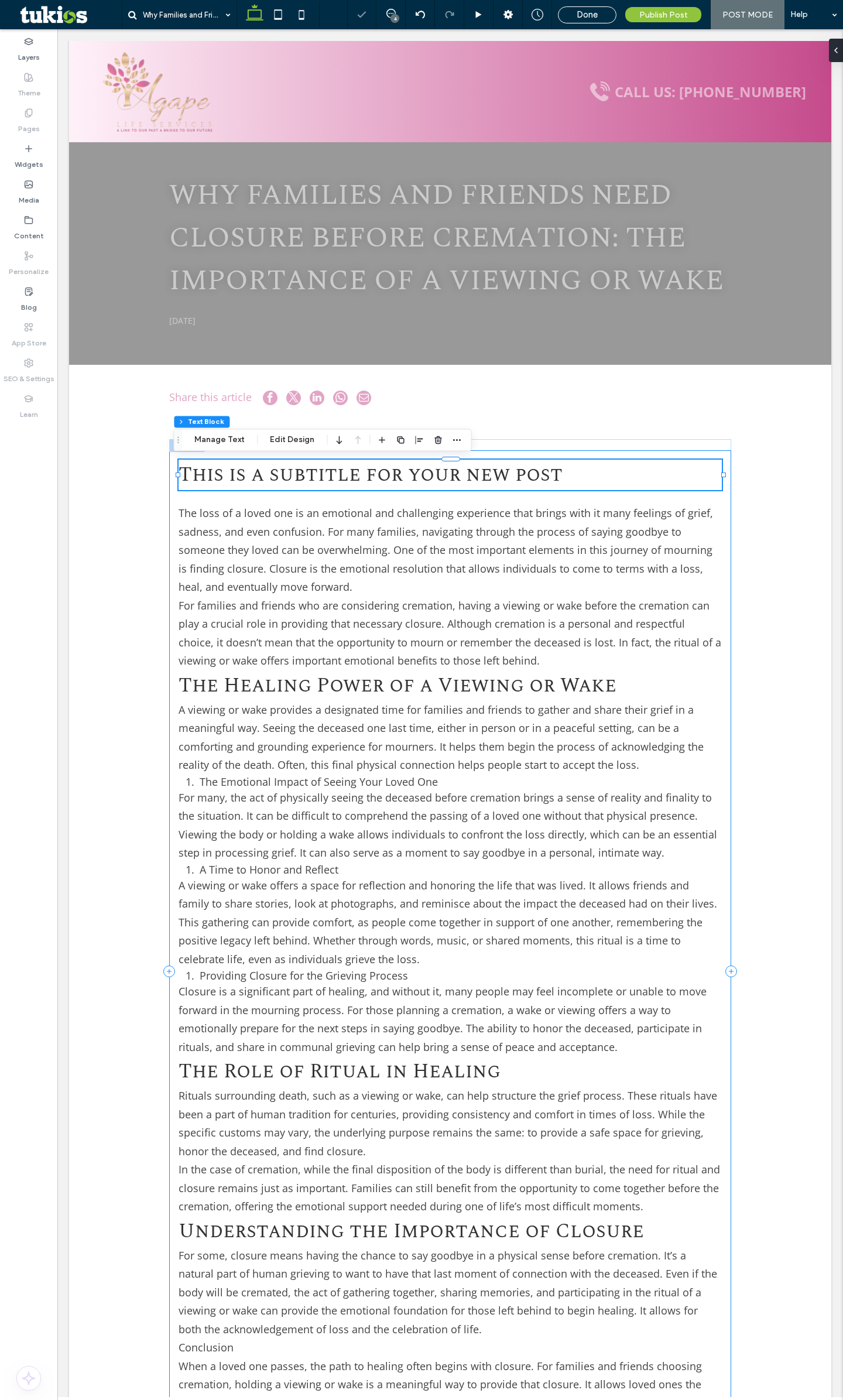
click at [226, 448] on div "Section Column Text Block Manage Text Edit Design" at bounding box center [322, 439] width 298 height 22
drag, startPoint x: 226, startPoint y: 444, endPoint x: 171, endPoint y: 414, distance: 62.6
click at [226, 444] on button "Manage Text" at bounding box center [219, 439] width 65 height 14
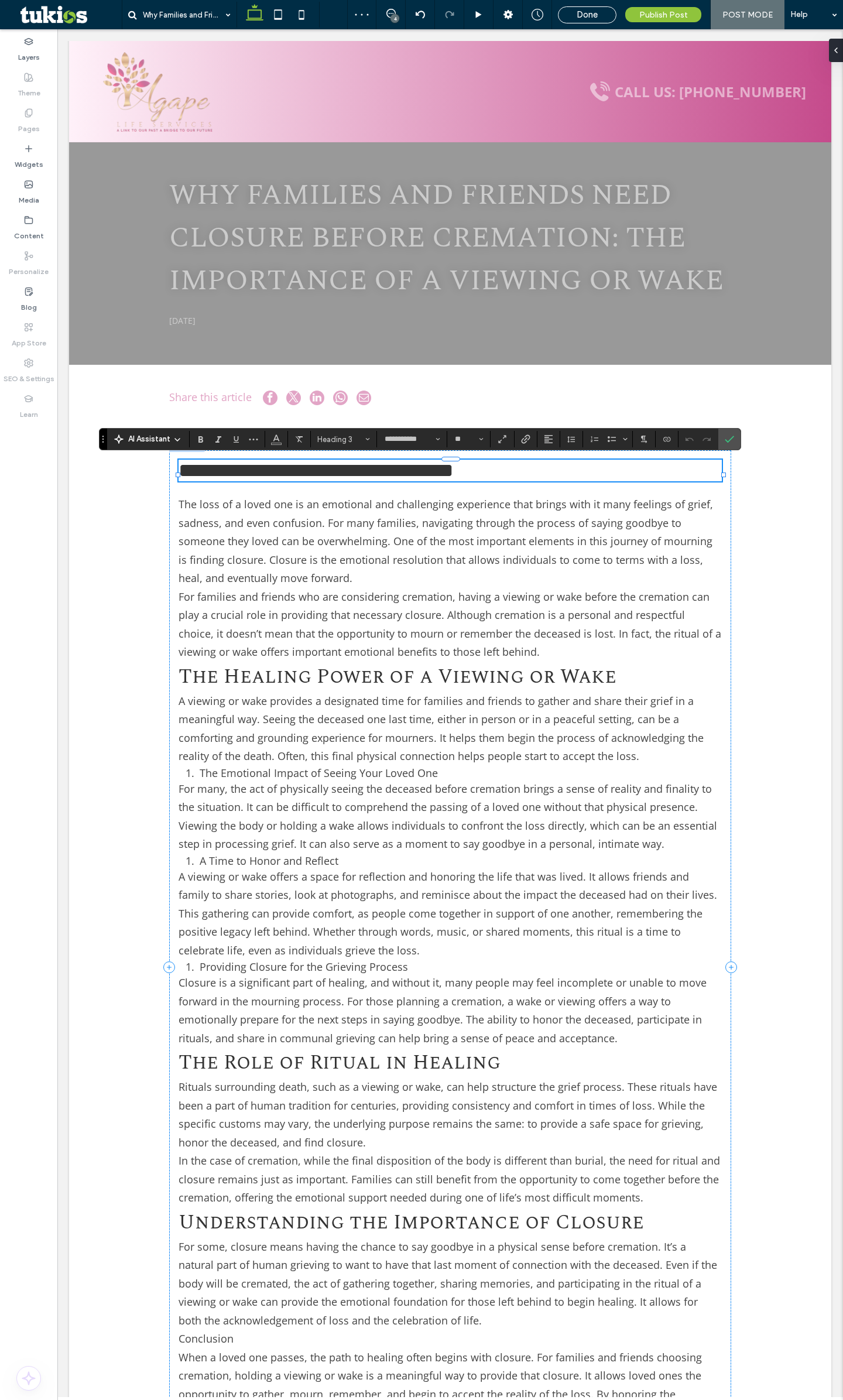
type input "*********"
type input "**"
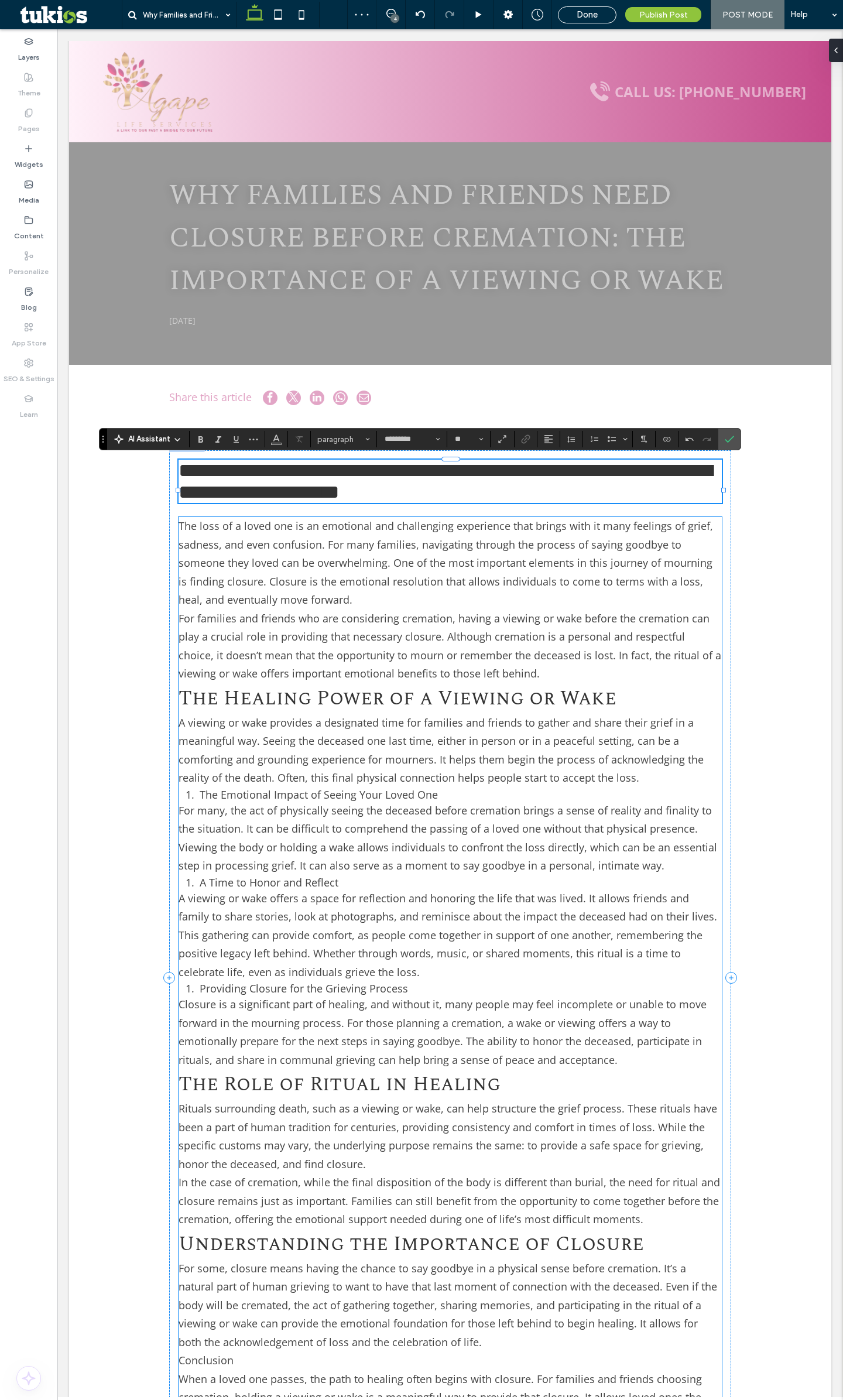
type input "**********"
type input "**"
click at [725, 438] on icon "Confirm" at bounding box center [729, 438] width 9 height 9
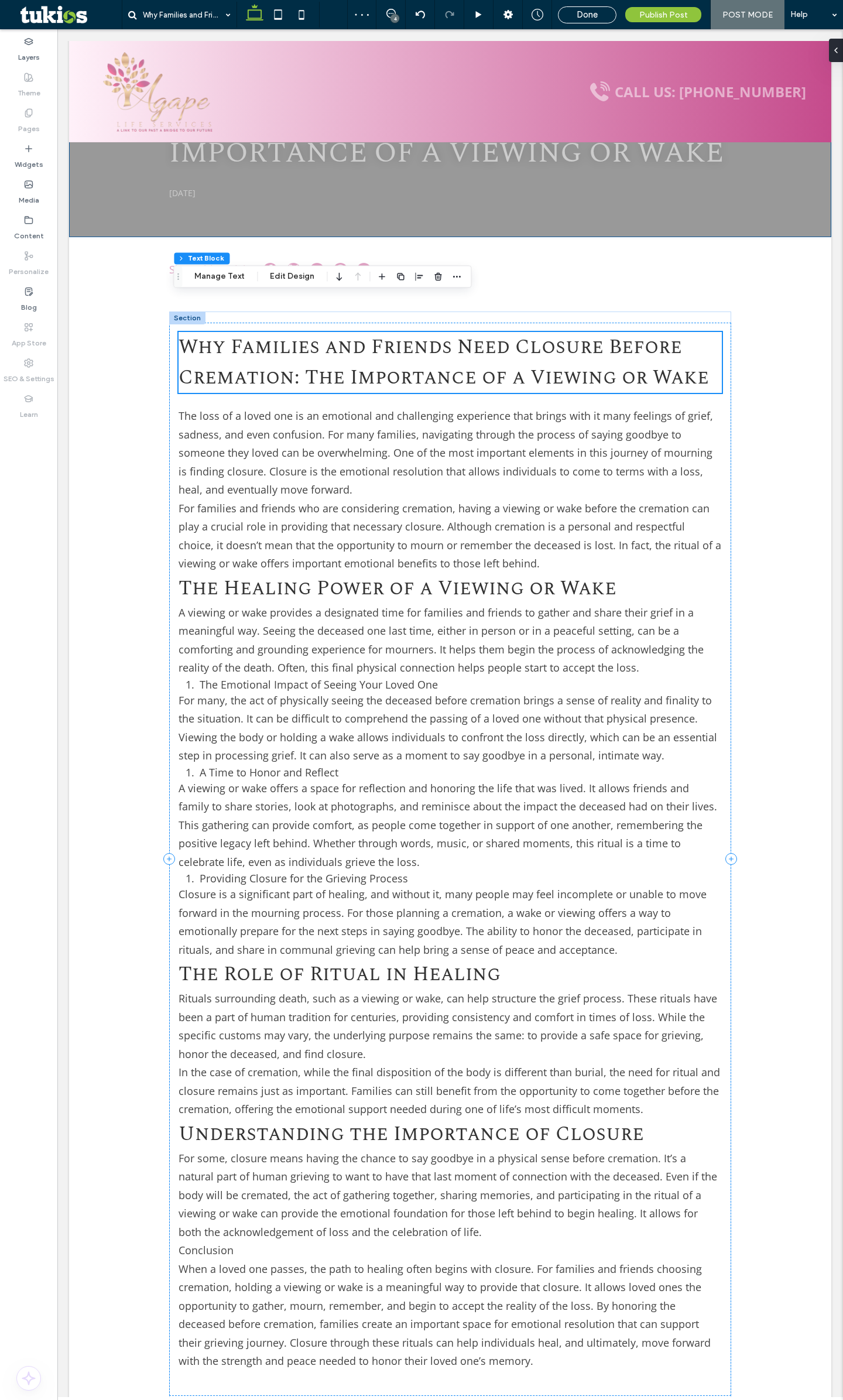
scroll to position [189, 0]
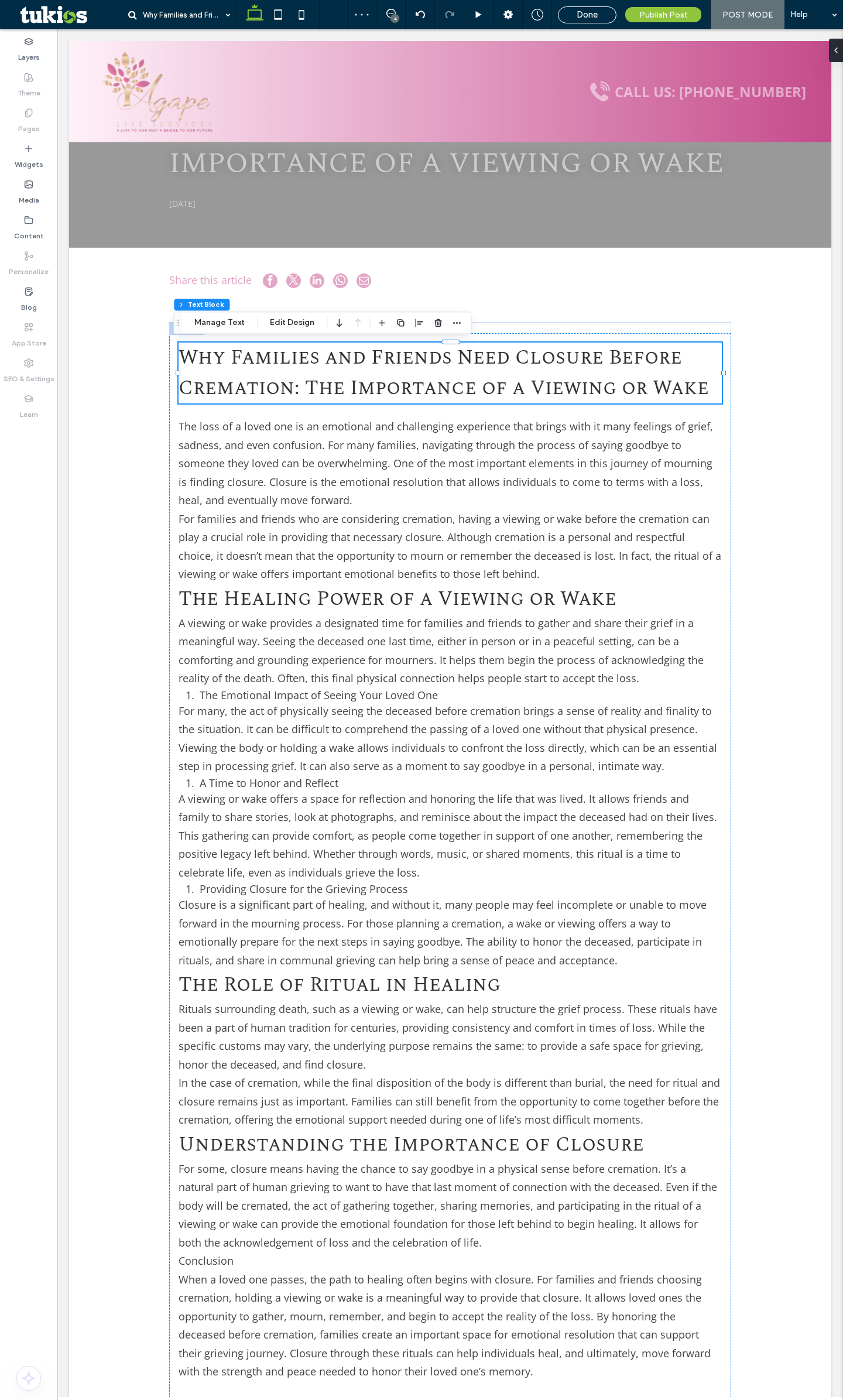
click at [768, 307] on div "Why Families and Friends Need Closure Before Cremation: The Importance of a Vie…" at bounding box center [450, 917] width 762 height 1928
click at [598, 12] on span "Done" at bounding box center [586, 14] width 21 height 11
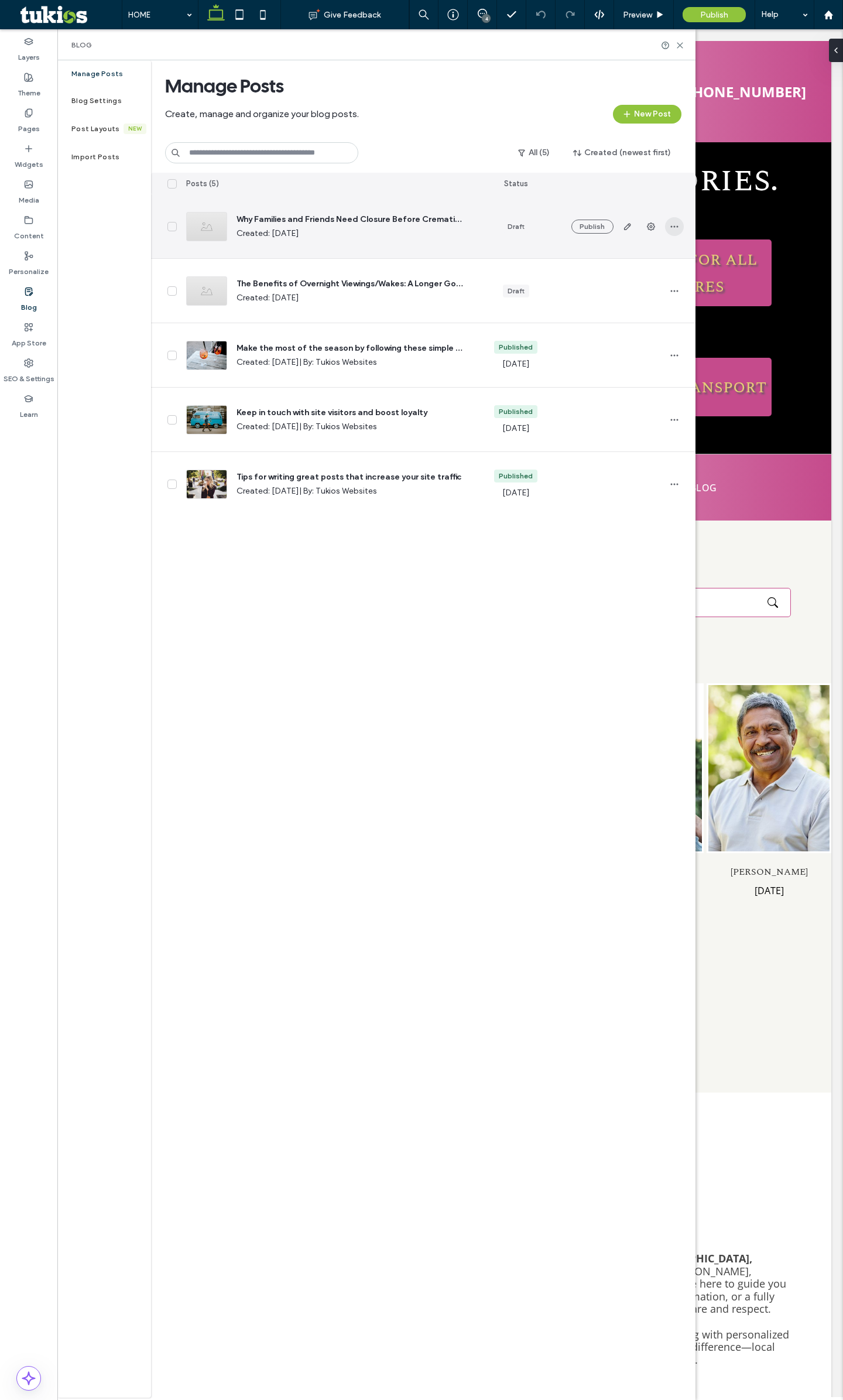
click at [672, 220] on span "button" at bounding box center [674, 226] width 19 height 19
click at [629, 234] on span "button" at bounding box center [627, 226] width 19 height 19
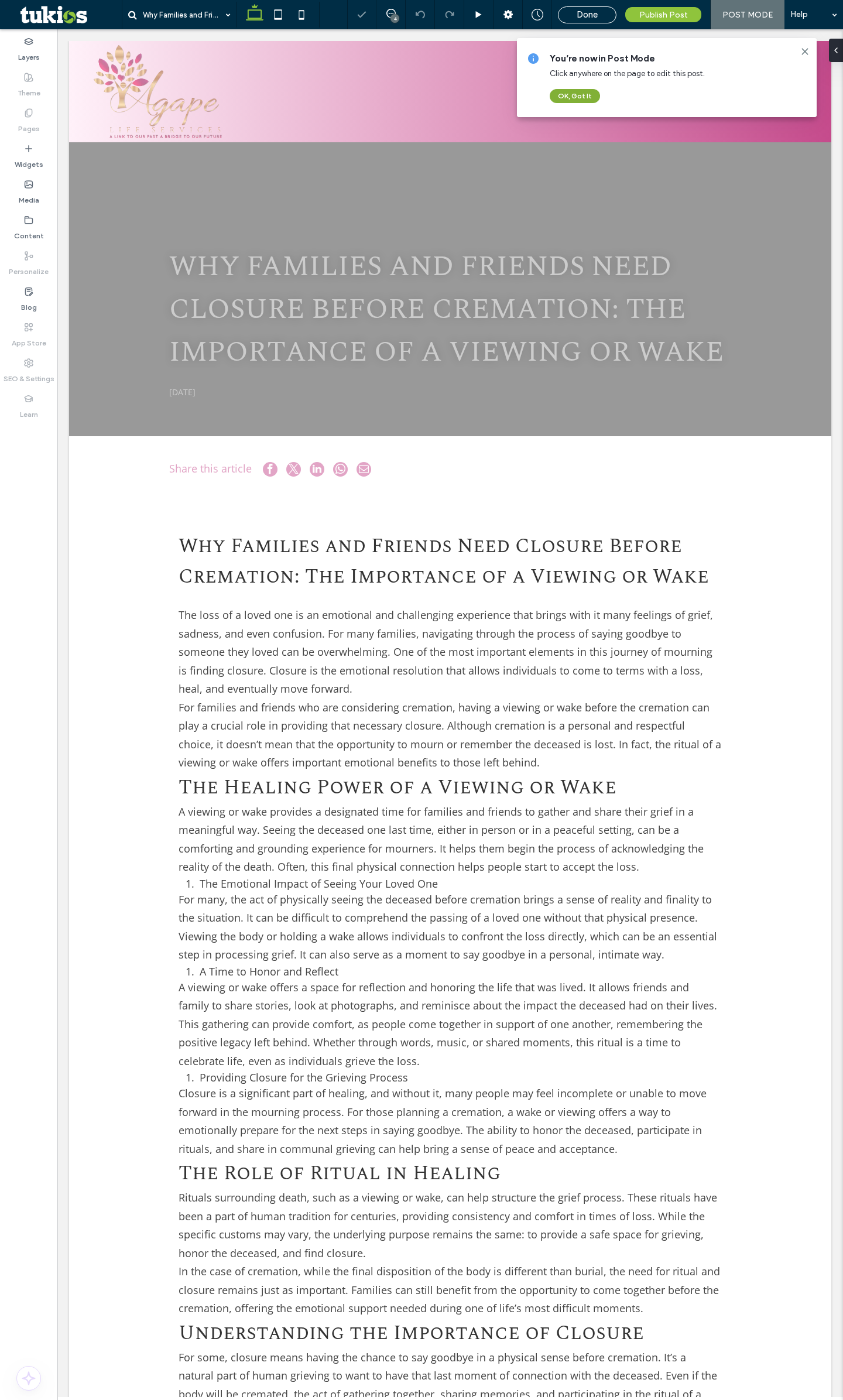
click at [580, 99] on button "OK, Got It" at bounding box center [575, 95] width 51 height 14
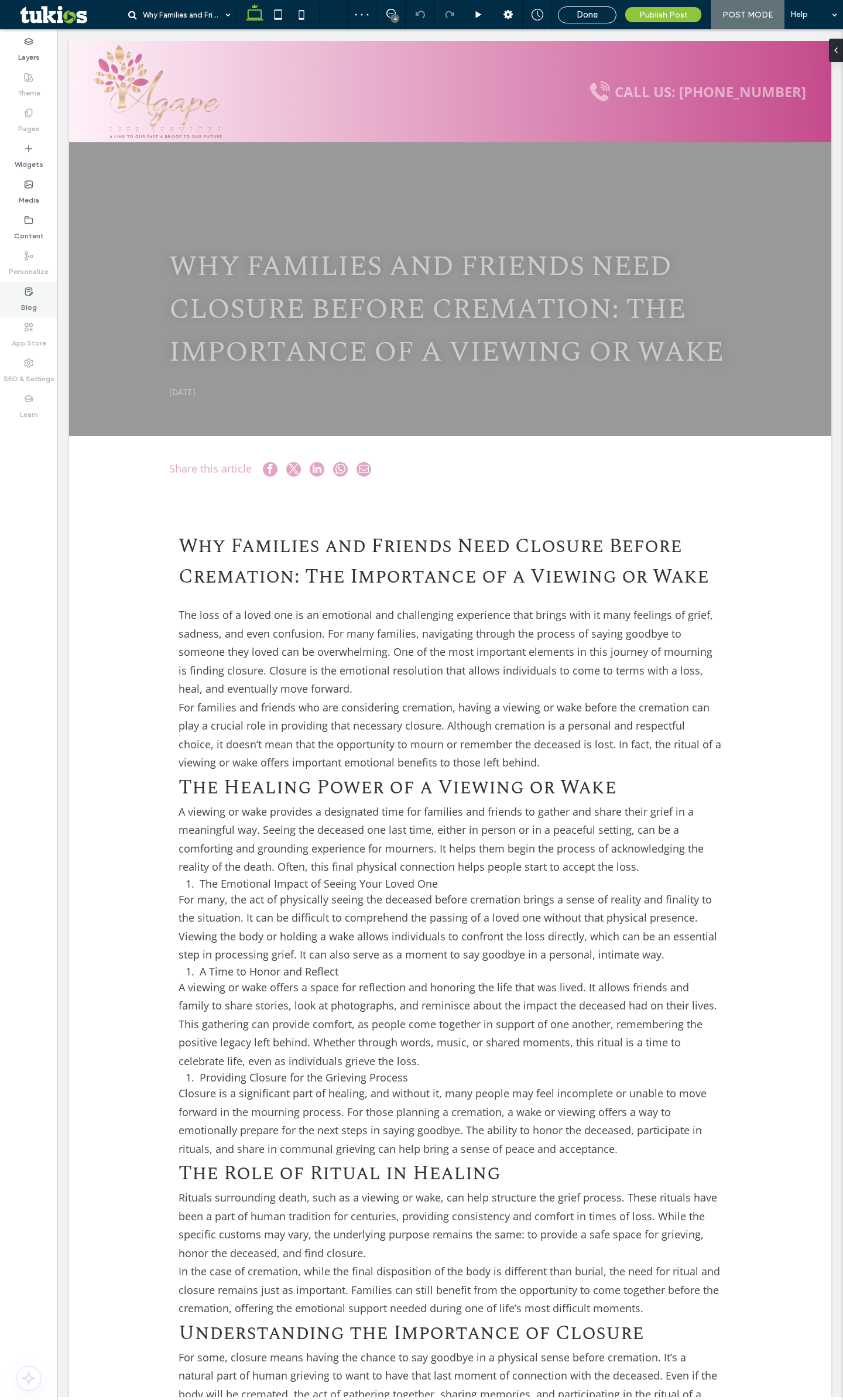
click at [27, 302] on label "Blog" at bounding box center [28, 305] width 16 height 17
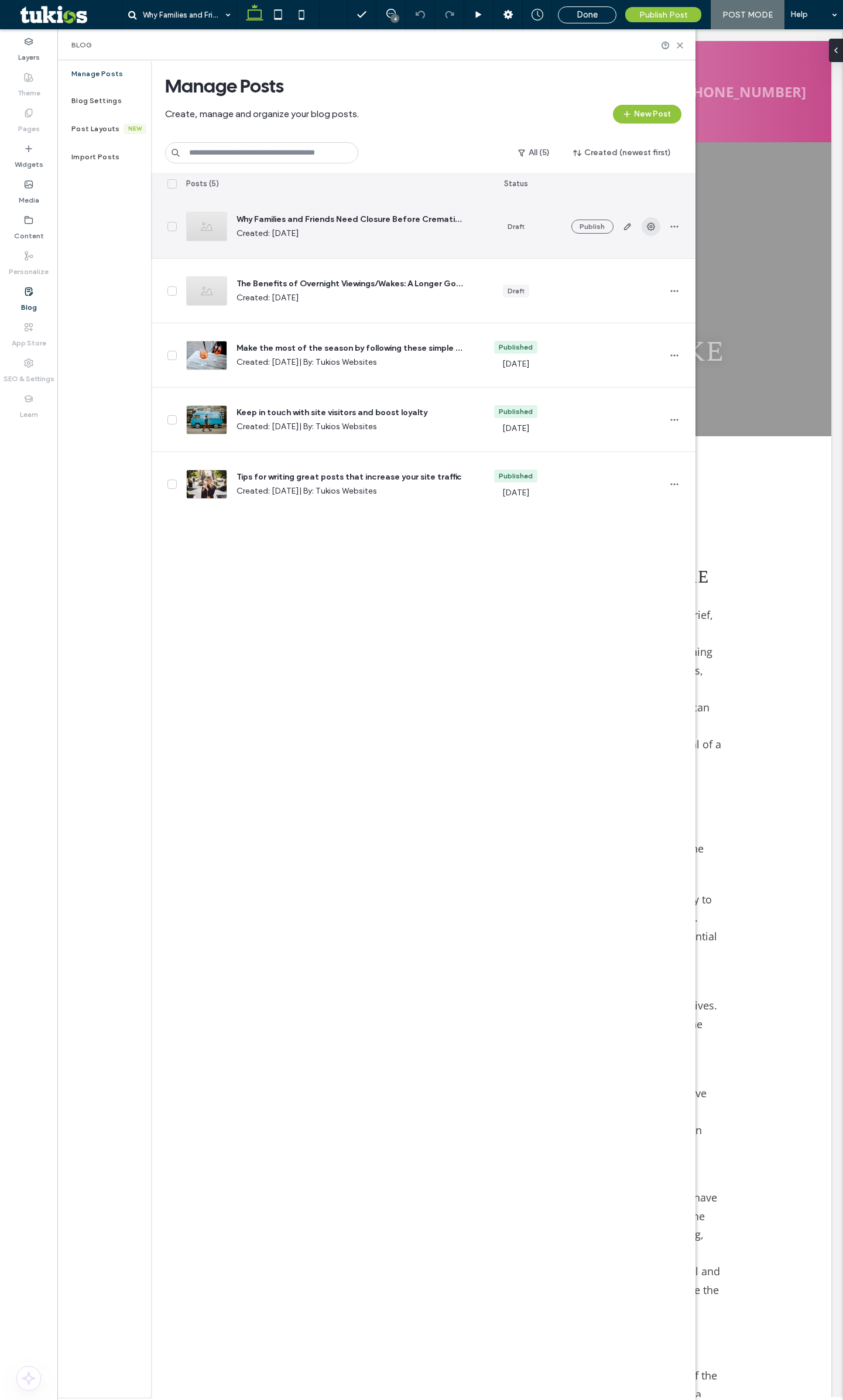
click at [656, 228] on span "button" at bounding box center [651, 226] width 19 height 19
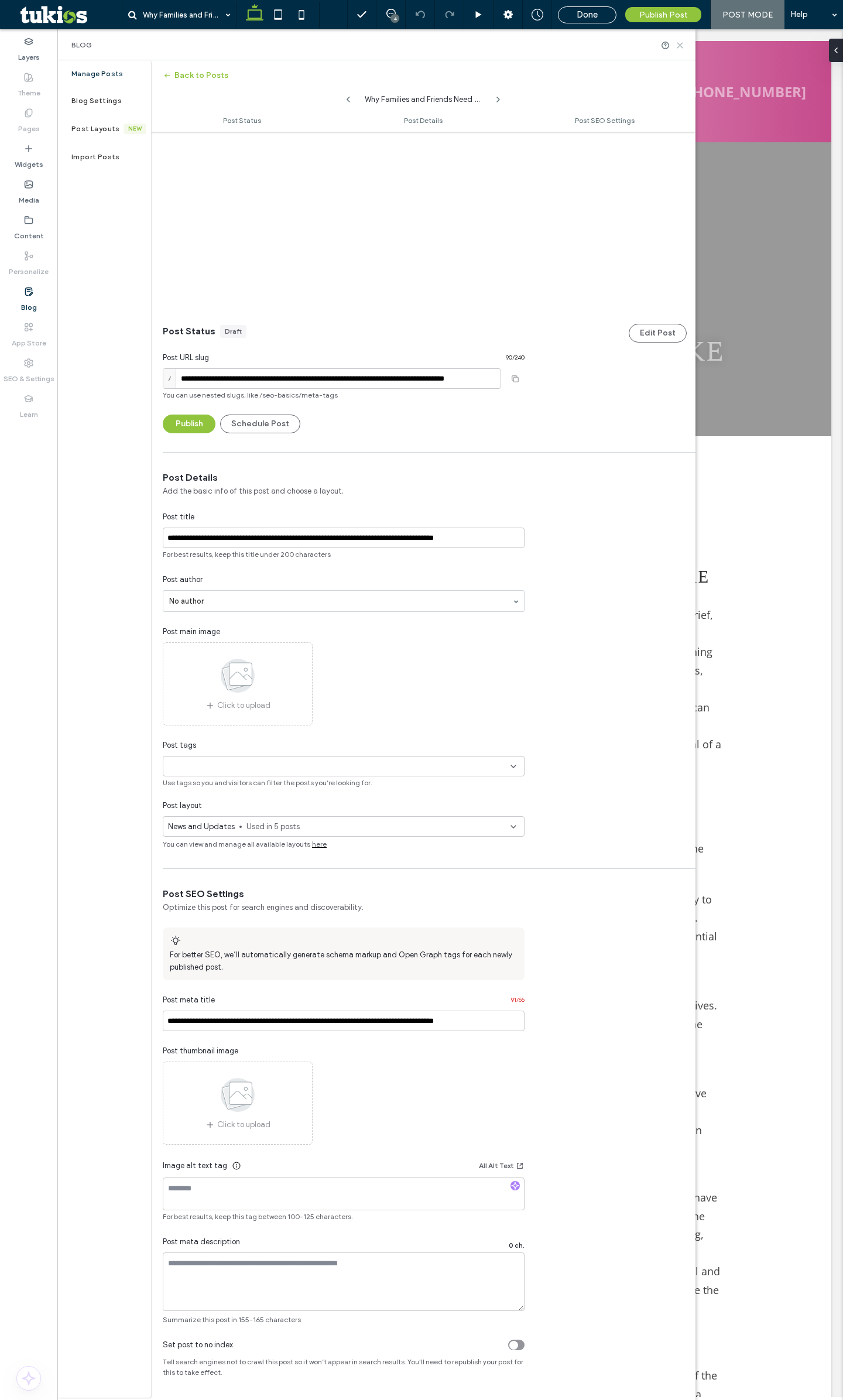
click at [678, 46] on use at bounding box center [680, 46] width 5 height 5
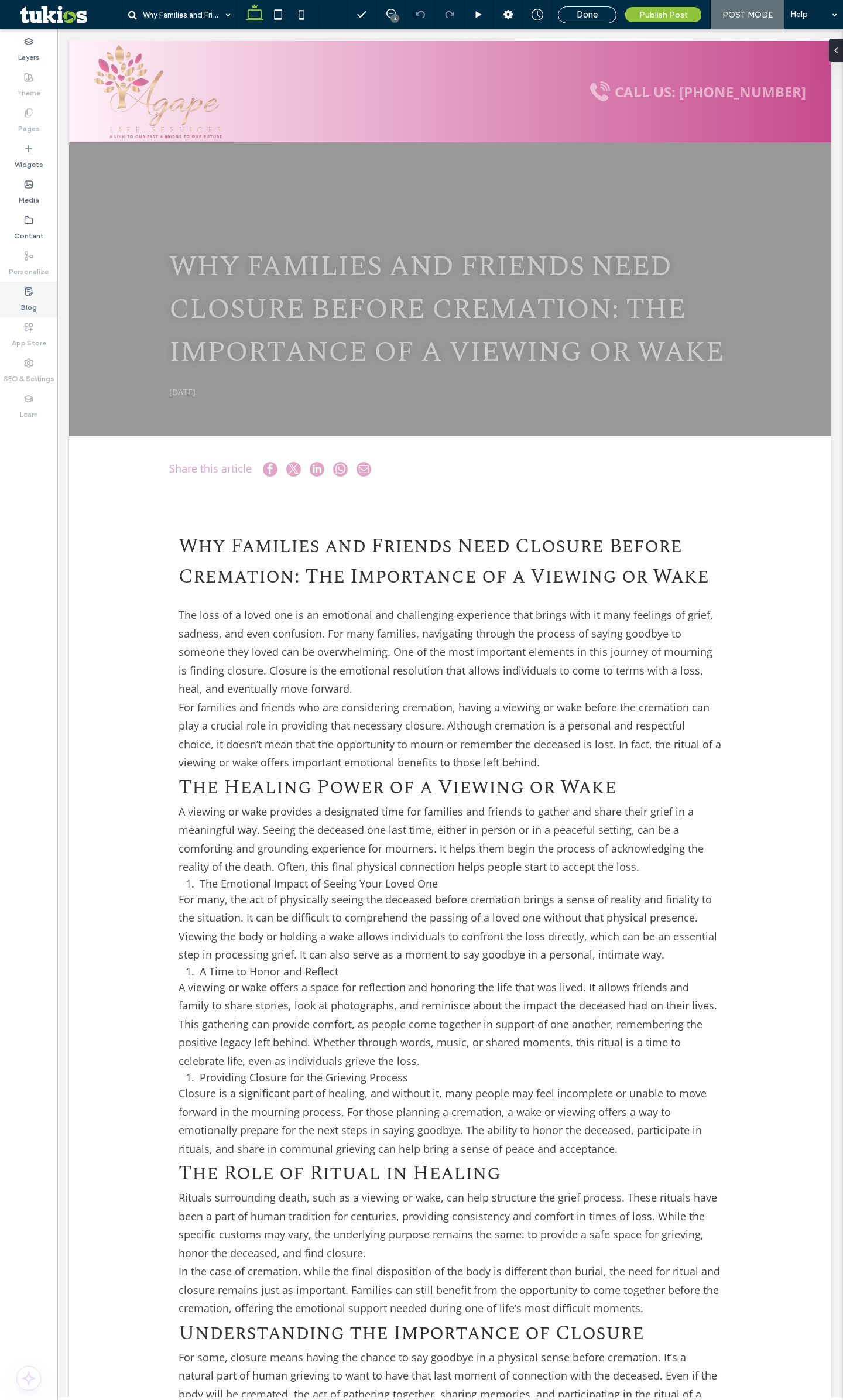
click at [41, 292] on div "Blog" at bounding box center [28, 299] width 57 height 36
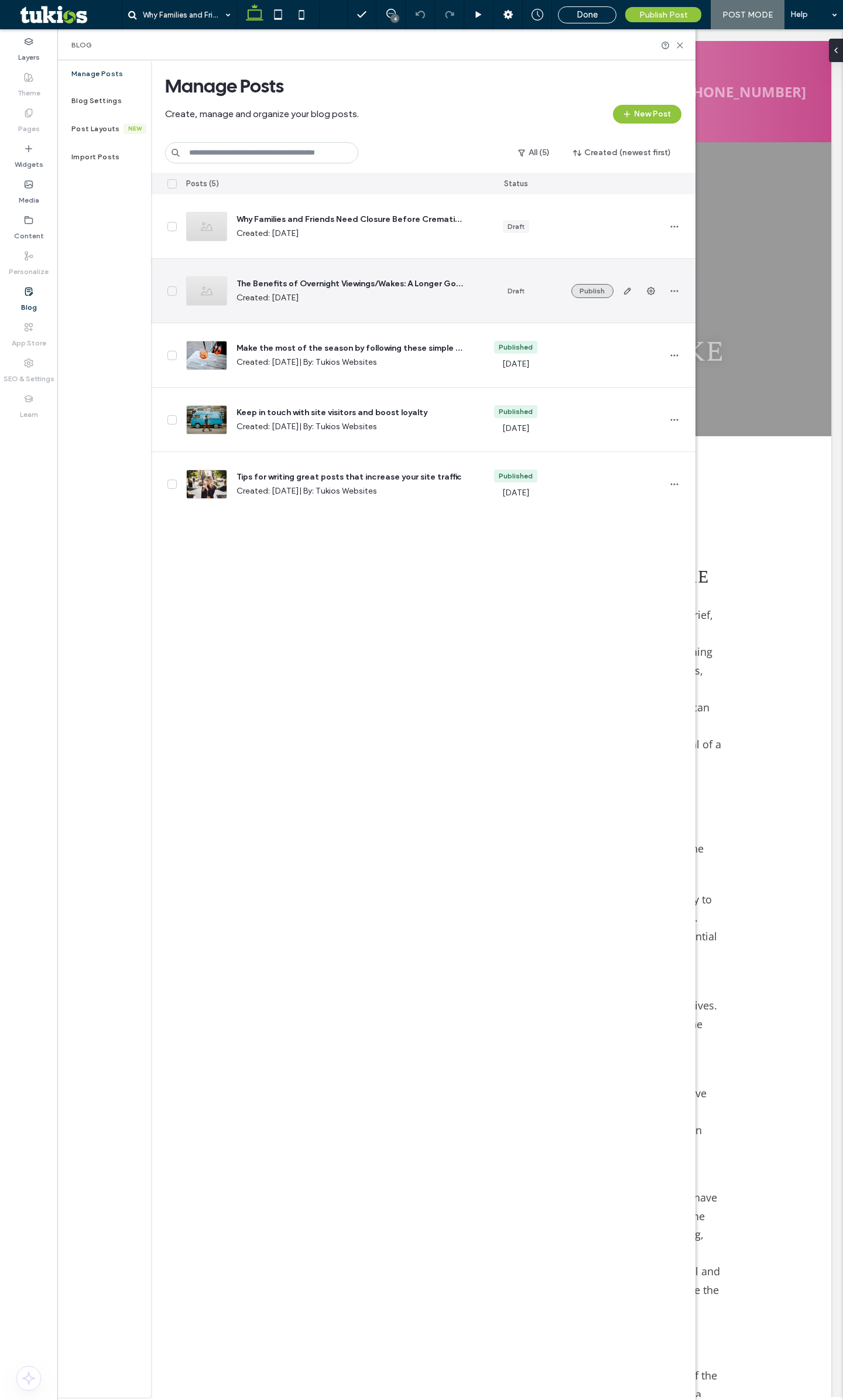
click at [596, 296] on button "Publish" at bounding box center [592, 291] width 42 height 14
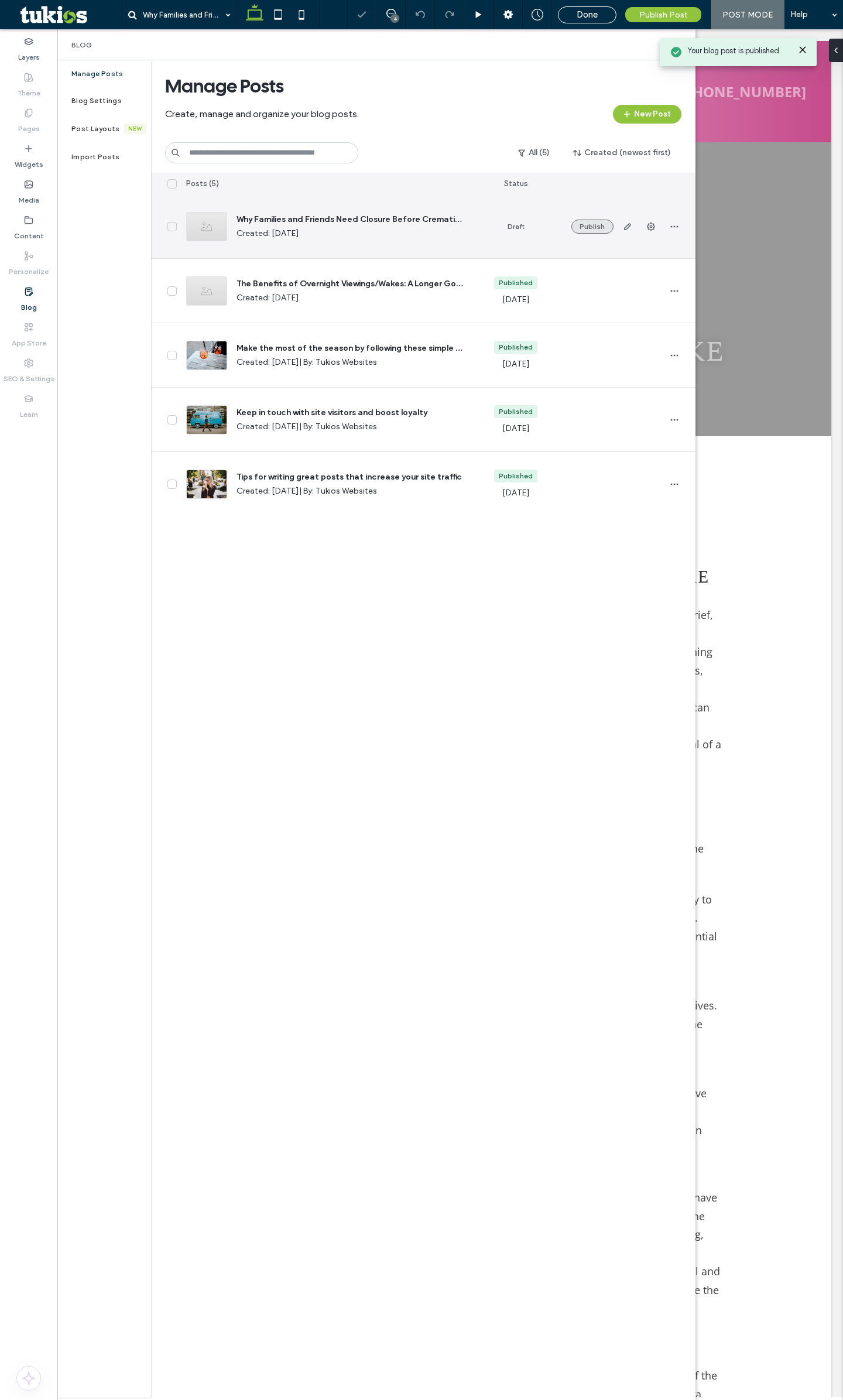
click at [596, 223] on button "Publish" at bounding box center [592, 226] width 42 height 14
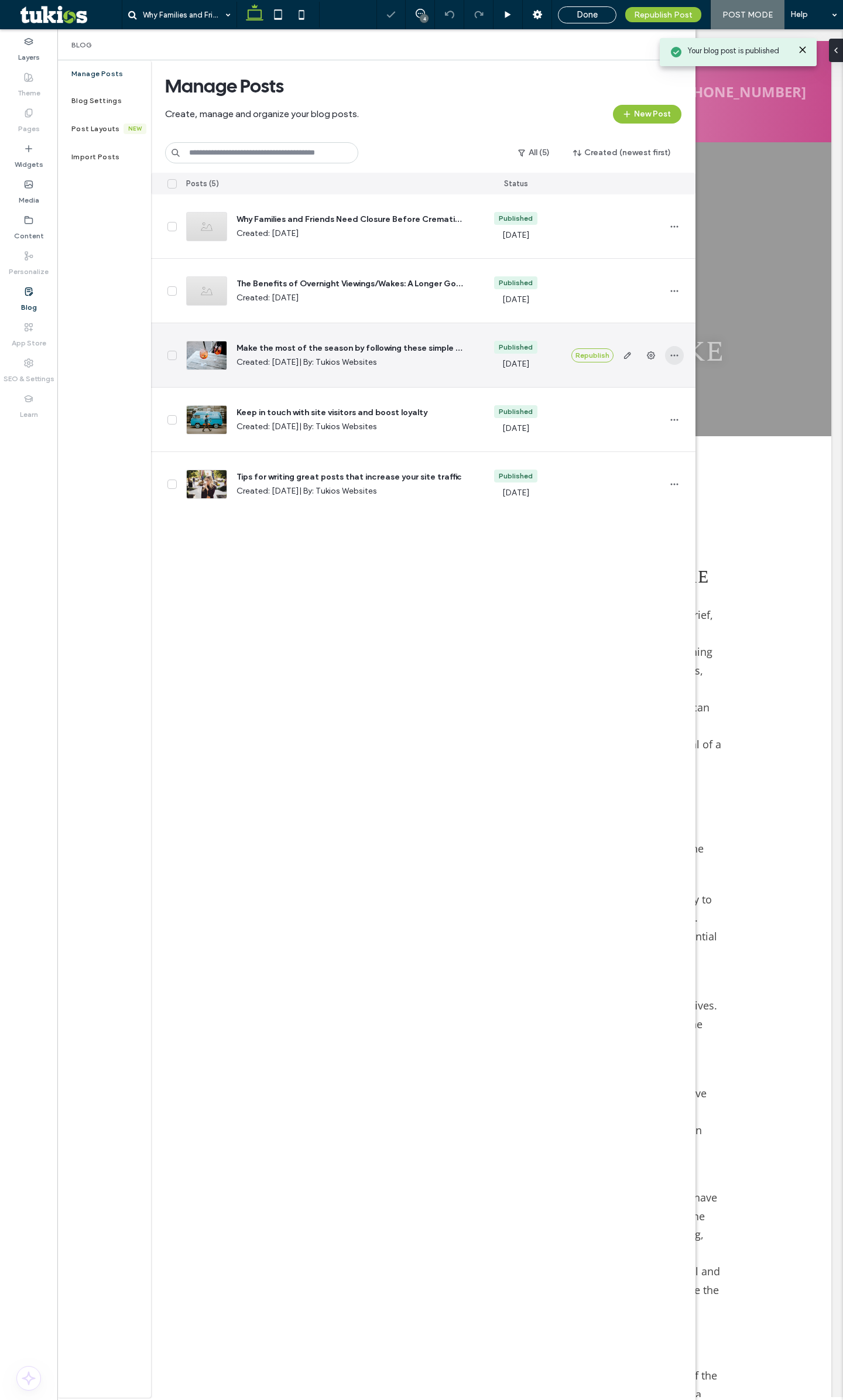
click at [667, 356] on span "button" at bounding box center [674, 355] width 19 height 19
click at [638, 432] on div "Delete" at bounding box center [631, 430] width 104 height 22
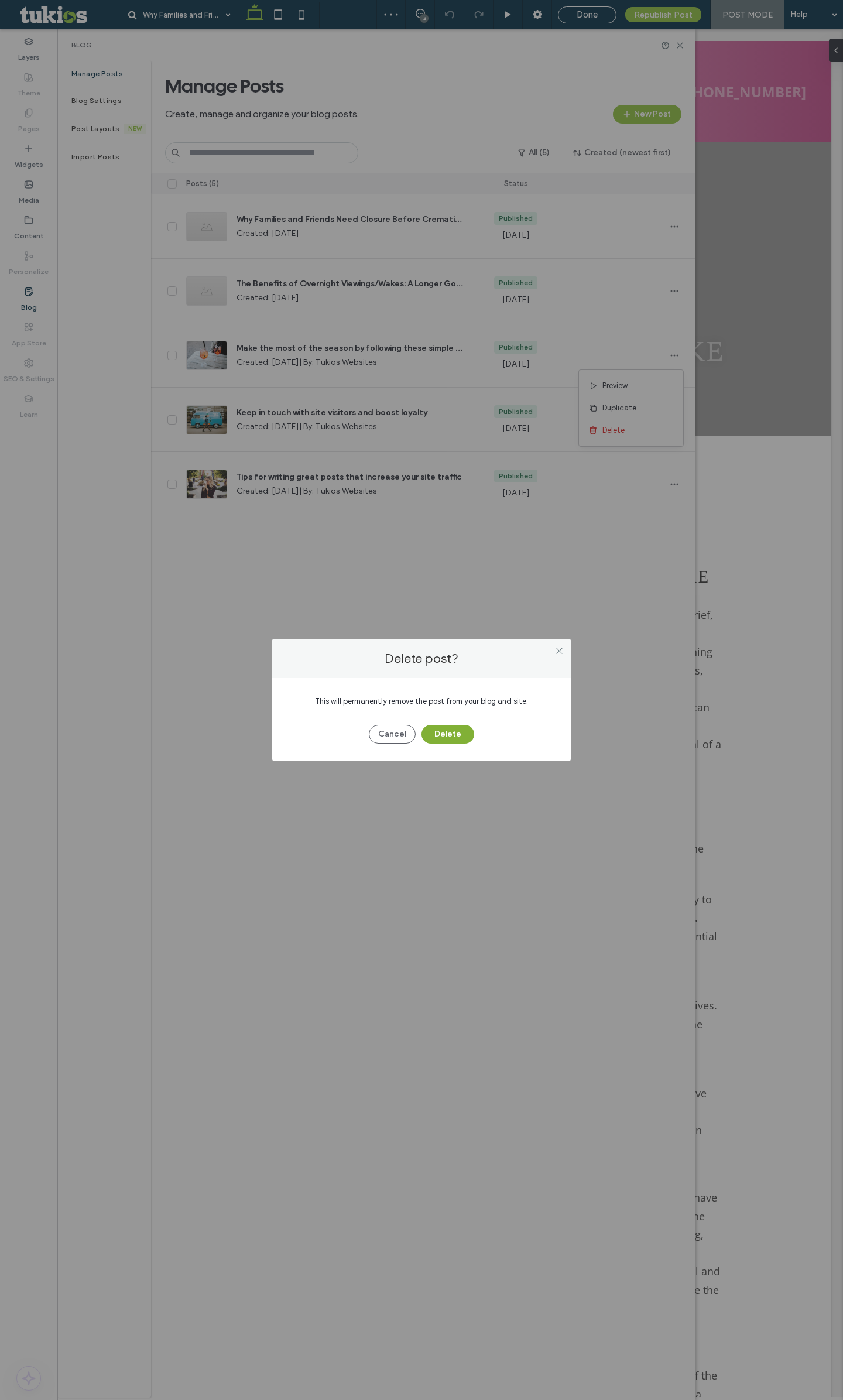
click at [452, 731] on button "Delete" at bounding box center [448, 734] width 53 height 19
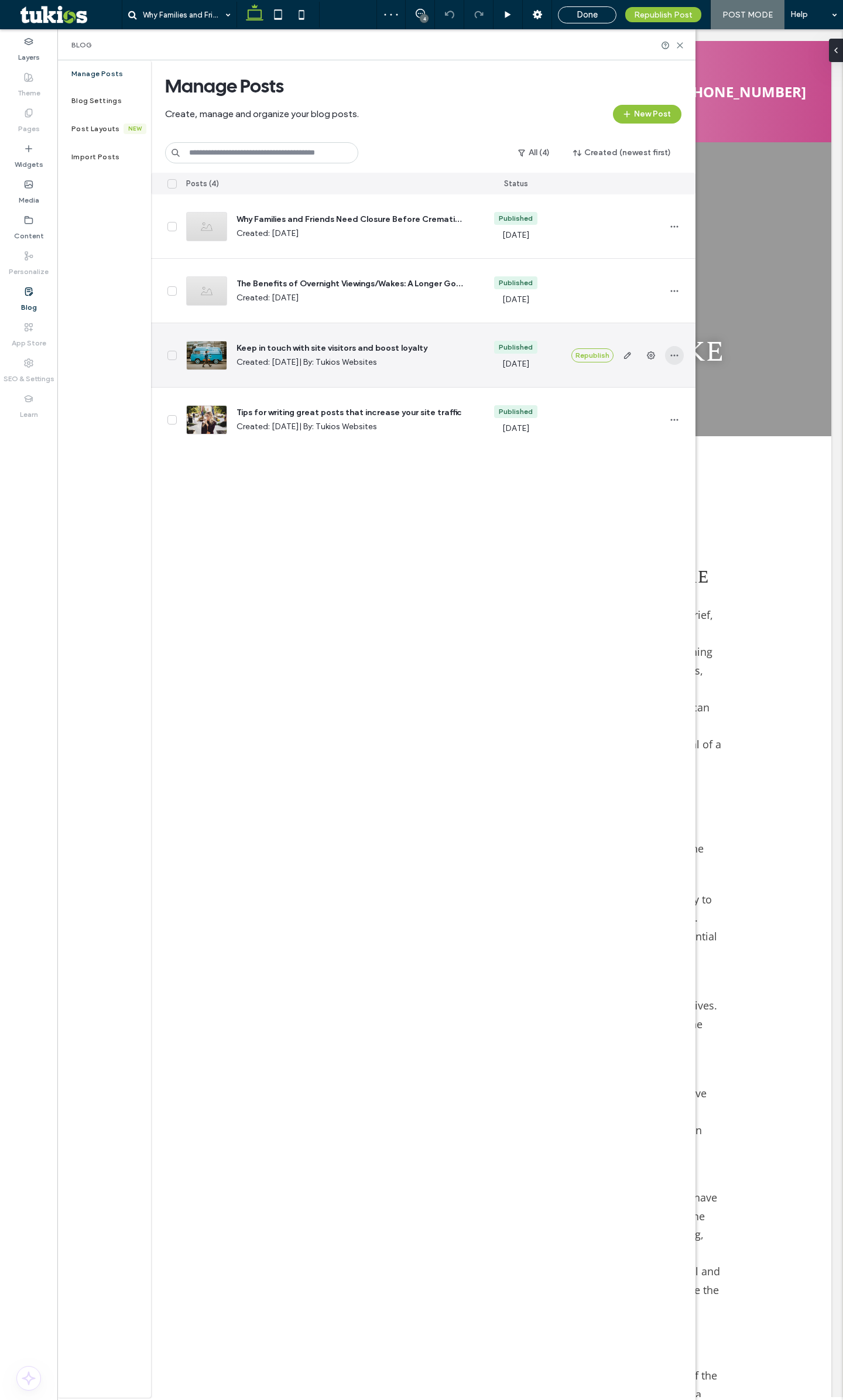
click at [670, 350] on icon "button" at bounding box center [674, 355] width 9 height 9
click at [619, 426] on span "Delete" at bounding box center [613, 430] width 22 height 12
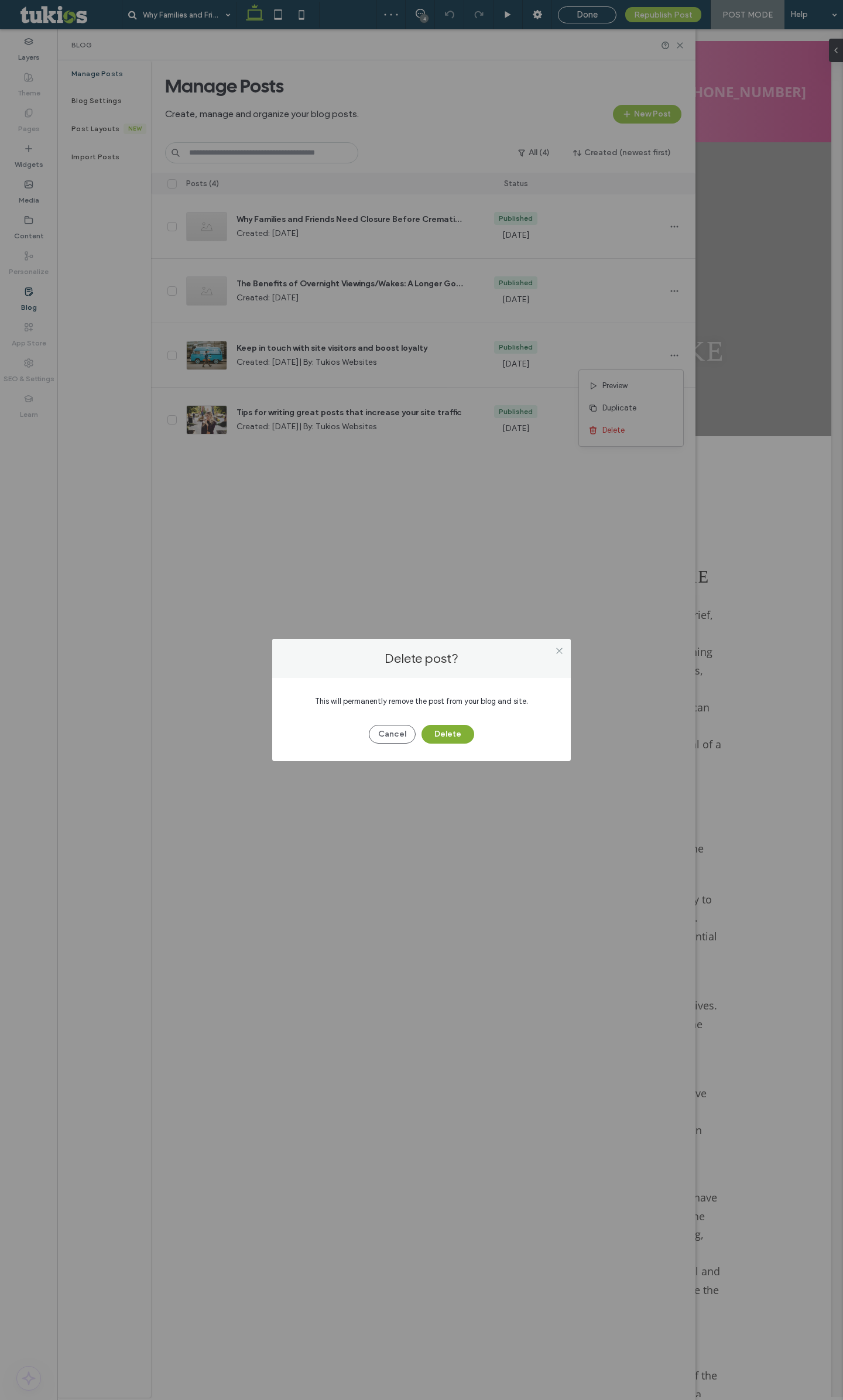
click at [451, 731] on button "Delete" at bounding box center [448, 734] width 53 height 19
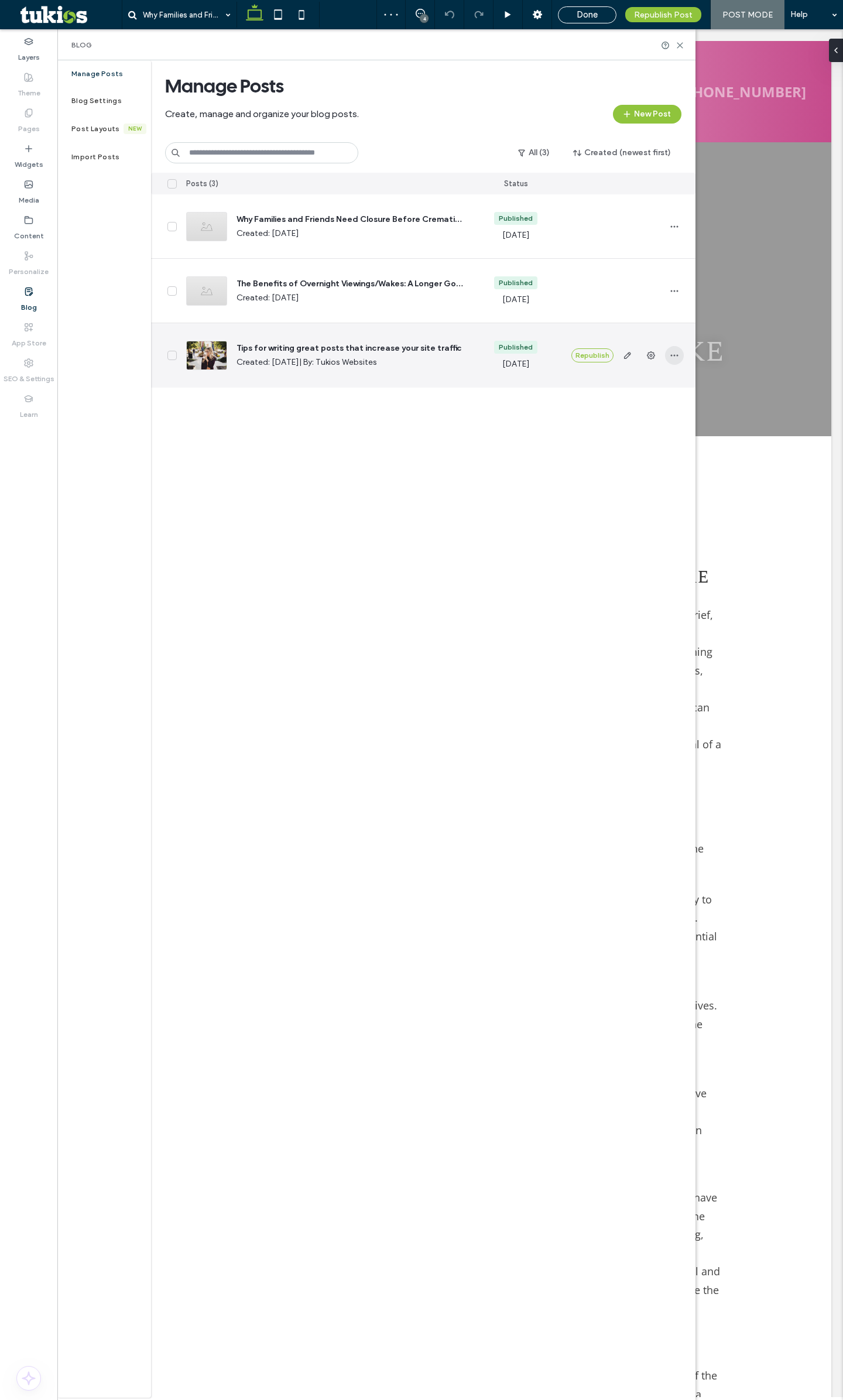
click at [671, 354] on icon "button" at bounding box center [674, 355] width 9 height 9
click at [642, 420] on div "Delete" at bounding box center [631, 430] width 104 height 22
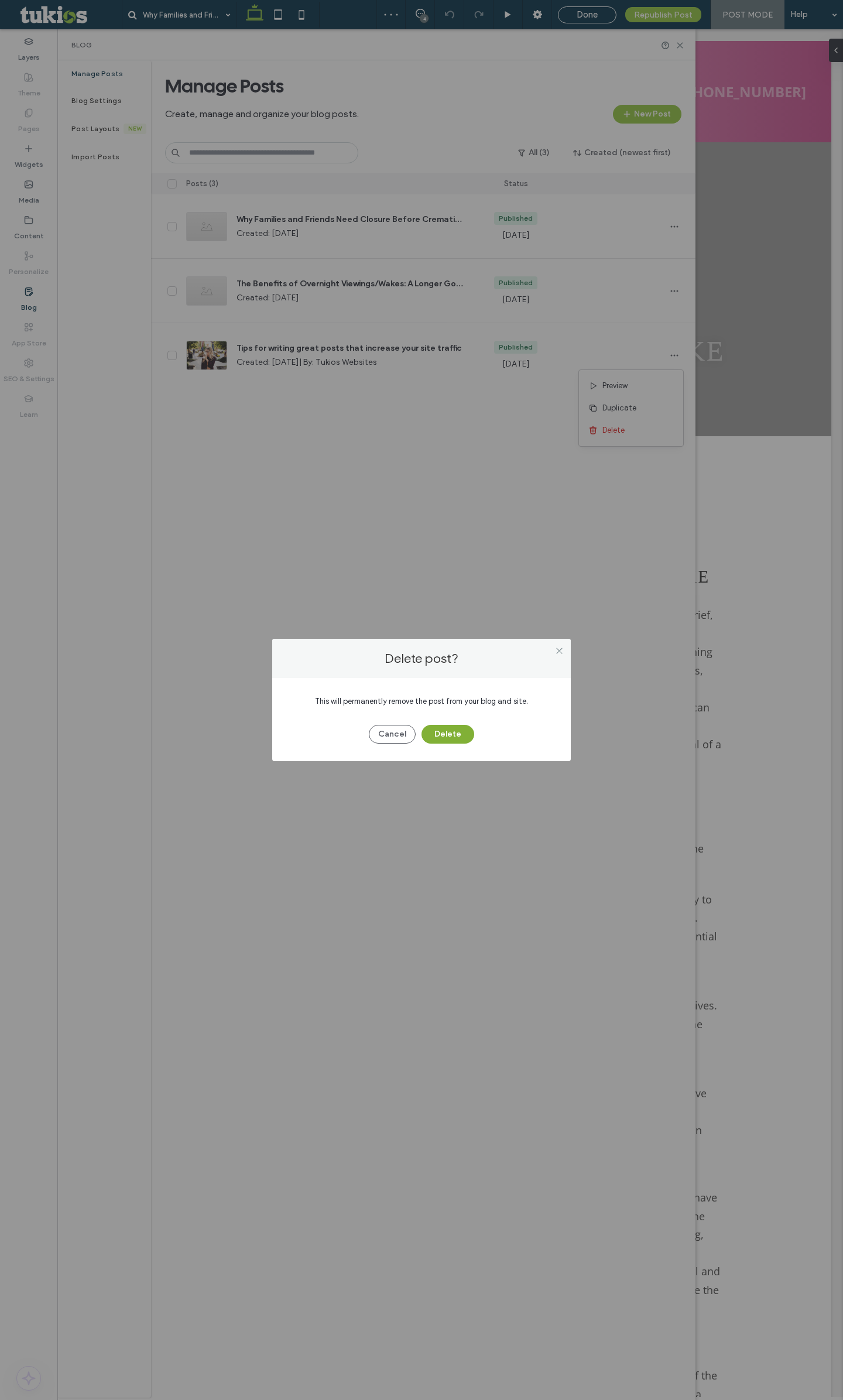
click at [457, 730] on button "Delete" at bounding box center [448, 734] width 53 height 19
